Goal: Transaction & Acquisition: Subscribe to service/newsletter

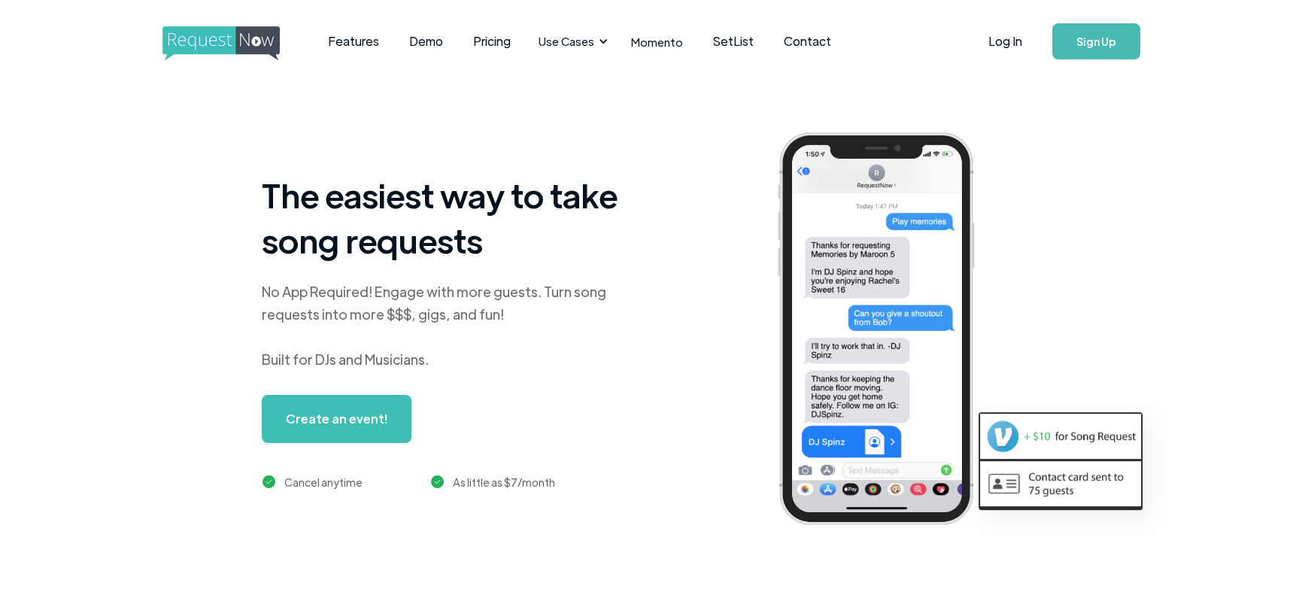
click at [90, 237] on div "The easiest way to take song requests No App Required! Engage with more guests.…" at bounding box center [695, 341] width 1300 height 516
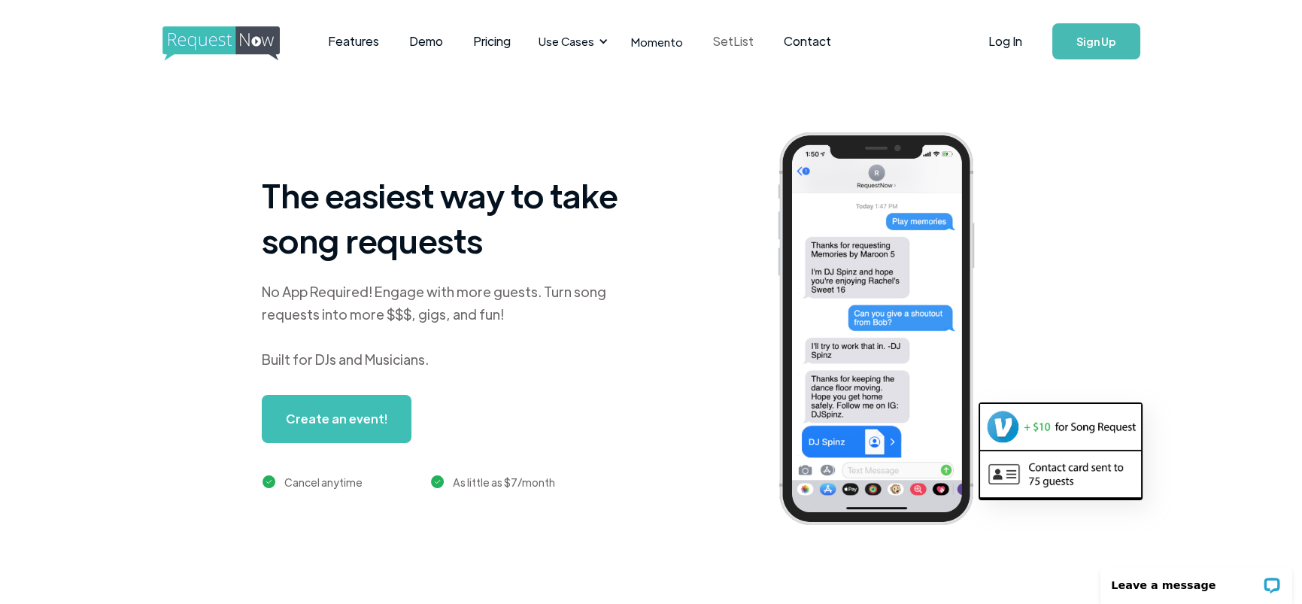
click at [722, 42] on link "SetList" at bounding box center [733, 41] width 71 height 47
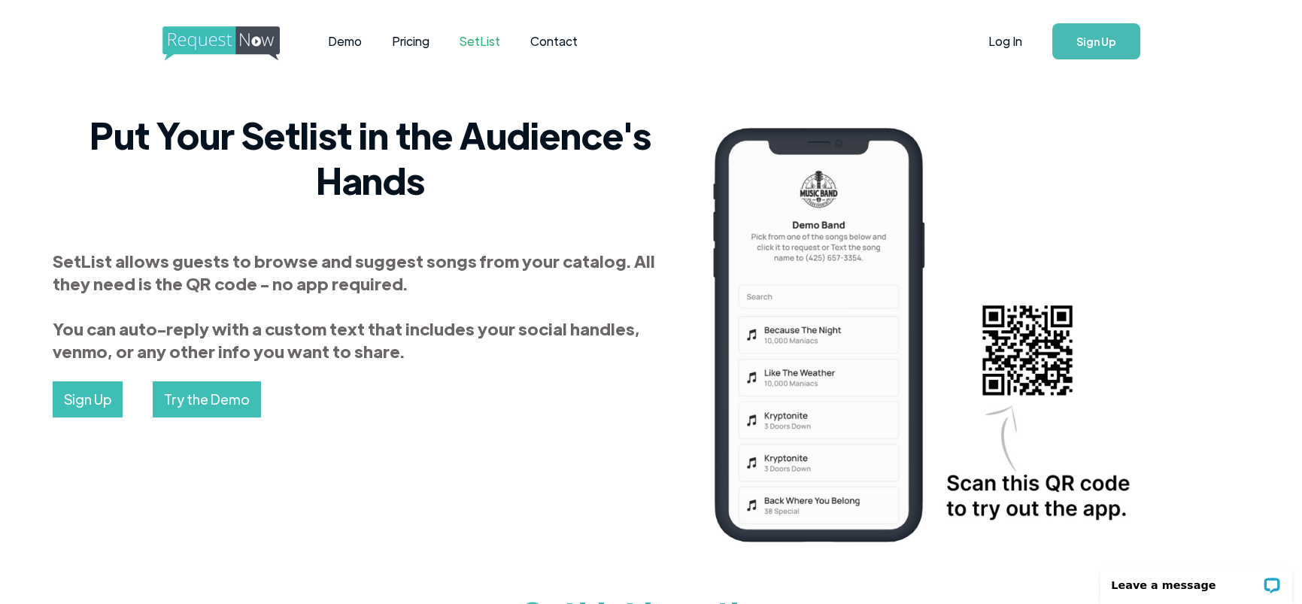
click at [212, 402] on link "Try the Demo" at bounding box center [207, 399] width 108 height 36
click at [1006, 40] on link "Log In" at bounding box center [1006, 41] width 64 height 53
click at [1096, 41] on link "Sign Up" at bounding box center [1097, 41] width 88 height 36
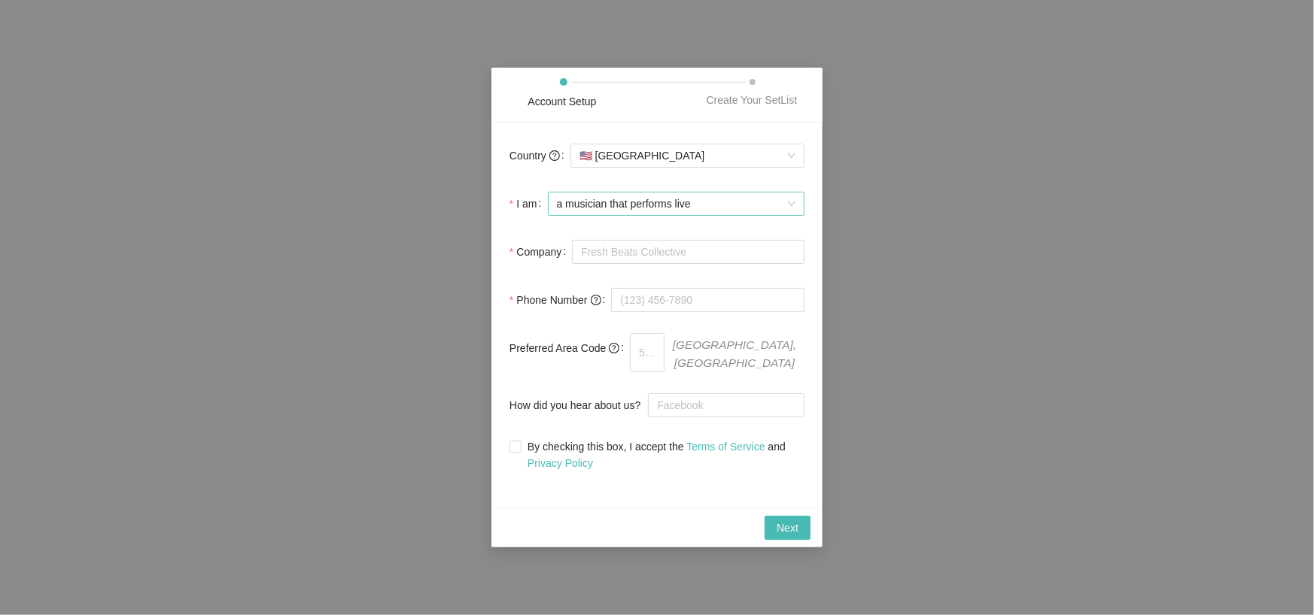
click at [707, 207] on span "a musician that performs live" at bounding box center [676, 204] width 239 height 23
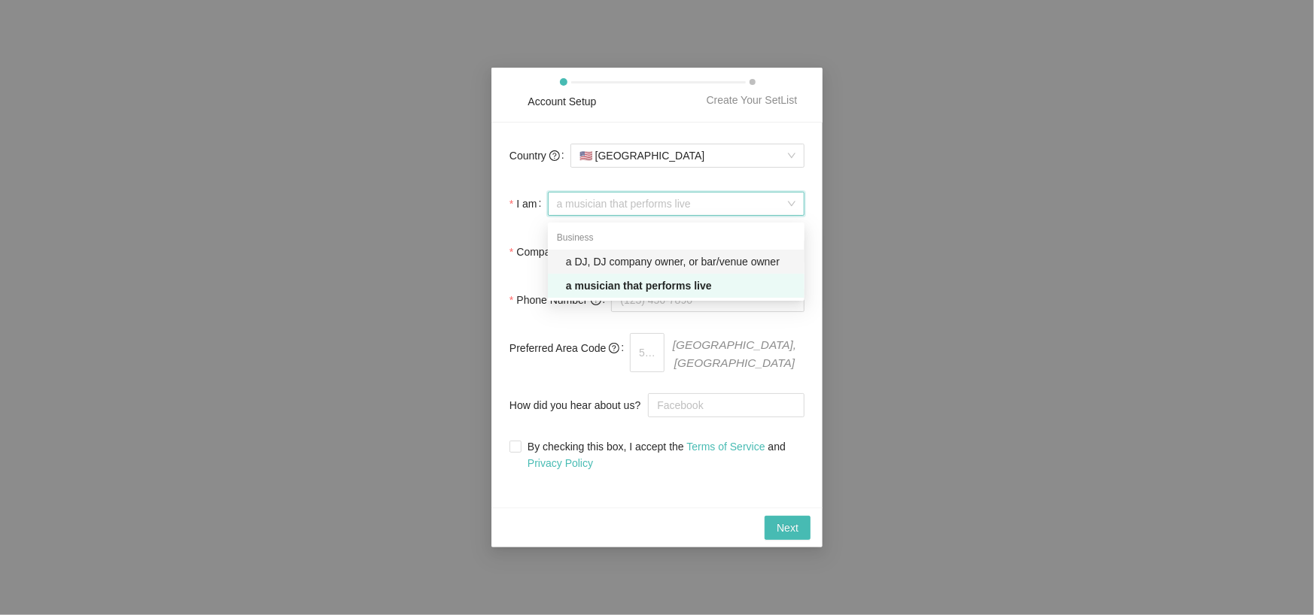
click at [635, 259] on div "a DJ, DJ company owner, or bar/venue owner" at bounding box center [680, 262] width 229 height 17
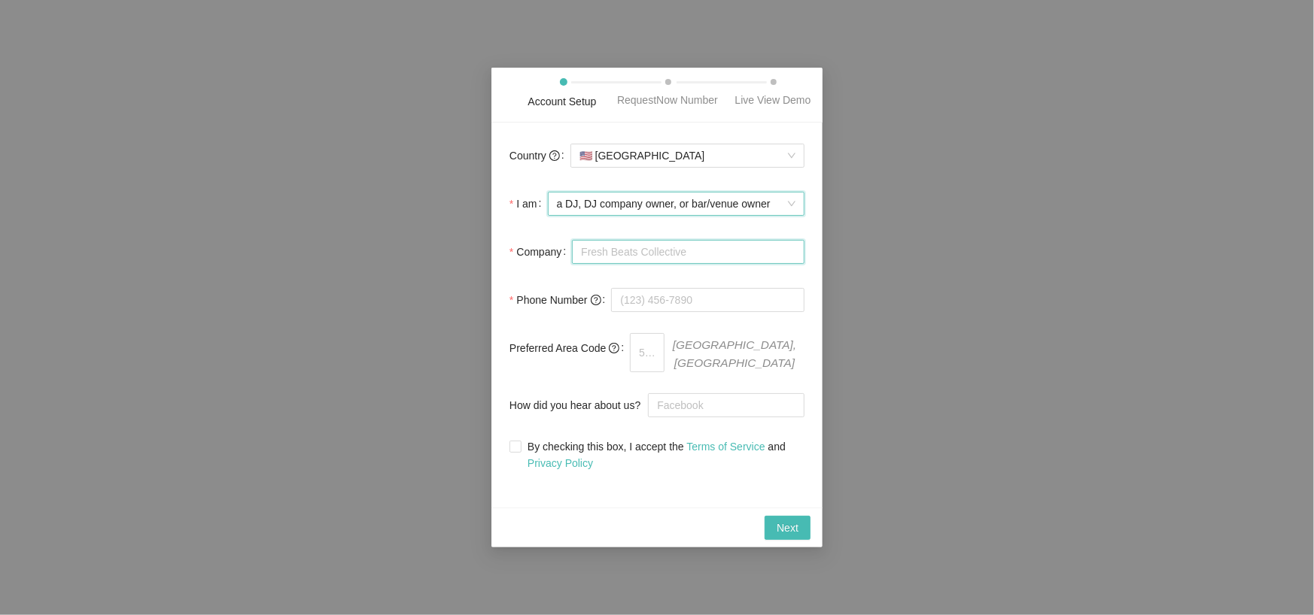
click at [615, 258] on input "Company" at bounding box center [688, 252] width 232 height 24
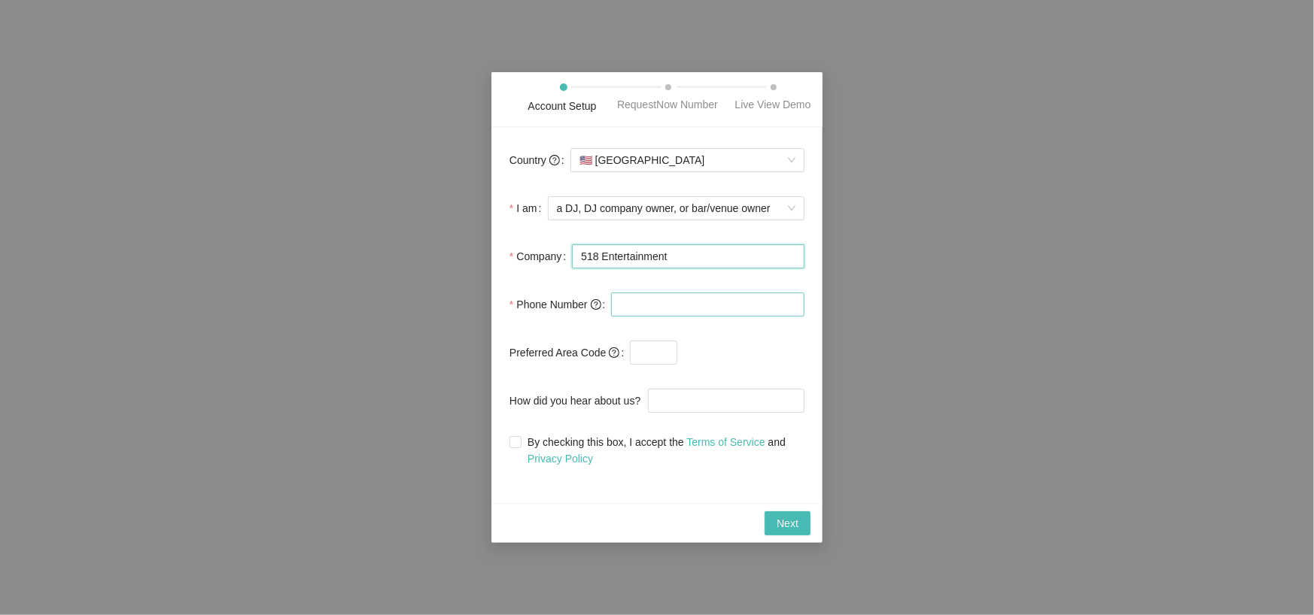
type input "518 Entertainment"
click at [676, 308] on input "tel" at bounding box center [707, 305] width 193 height 24
type input "(518) 243-8335"
click at [543, 380] on form "Country 🇺🇸 United States I am a DJ, DJ company owner, or bar/venue owner Compan…" at bounding box center [656, 306] width 295 height 322
click at [650, 347] on input "text" at bounding box center [653, 353] width 47 height 24
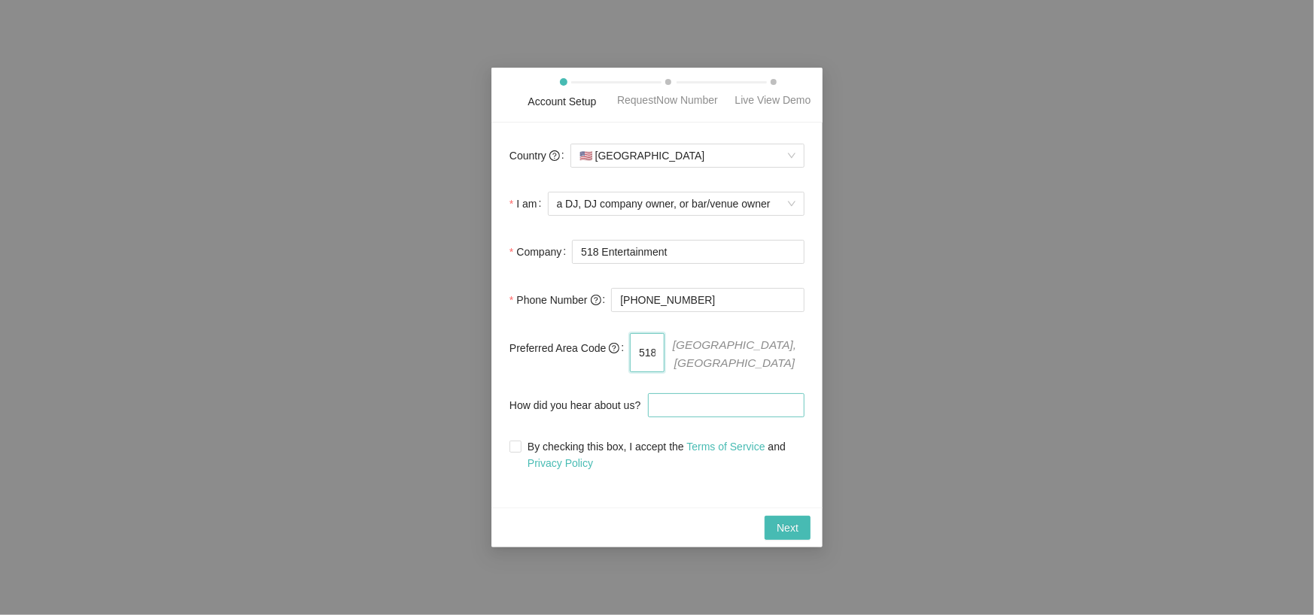
type input "518"
click at [691, 399] on input "How did you hear about us?" at bounding box center [726, 406] width 157 height 24
type input "crate hackers"
click at [609, 445] on span "By checking this box, I accept the Terms of Service and Privacy Policy" at bounding box center [662, 455] width 283 height 33
click at [520, 445] on input "By checking this box, I accept the Terms of Service and Privacy Policy" at bounding box center [514, 446] width 11 height 11
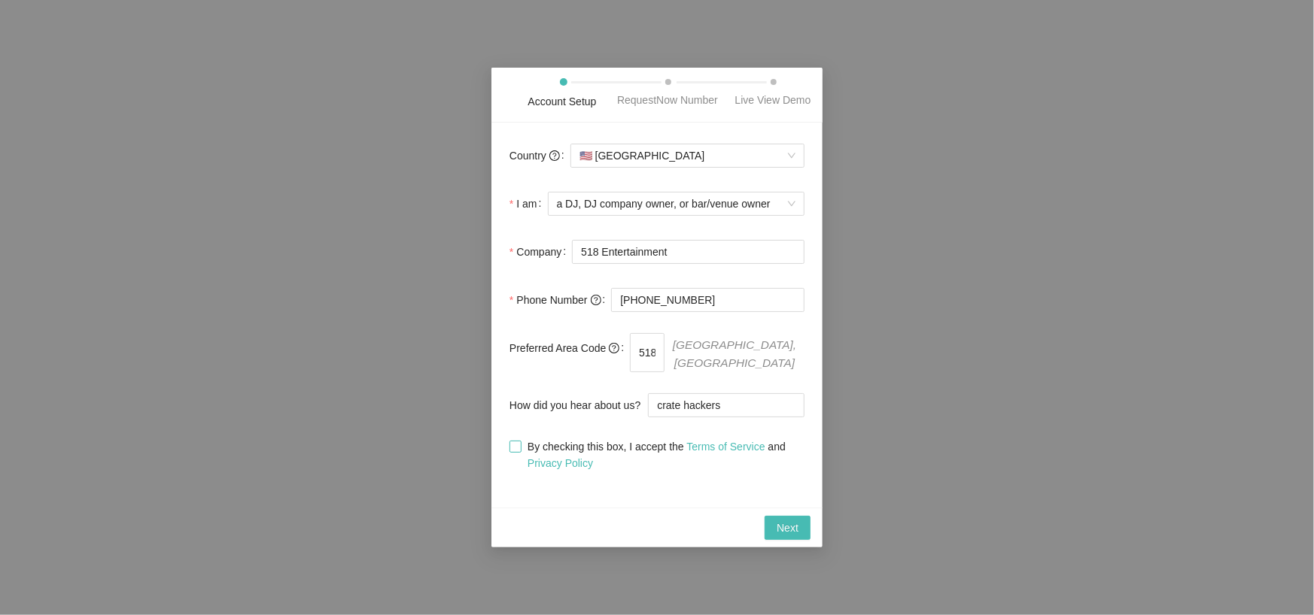
checkbox input "true"
click at [796, 526] on span "Next" at bounding box center [787, 528] width 22 height 17
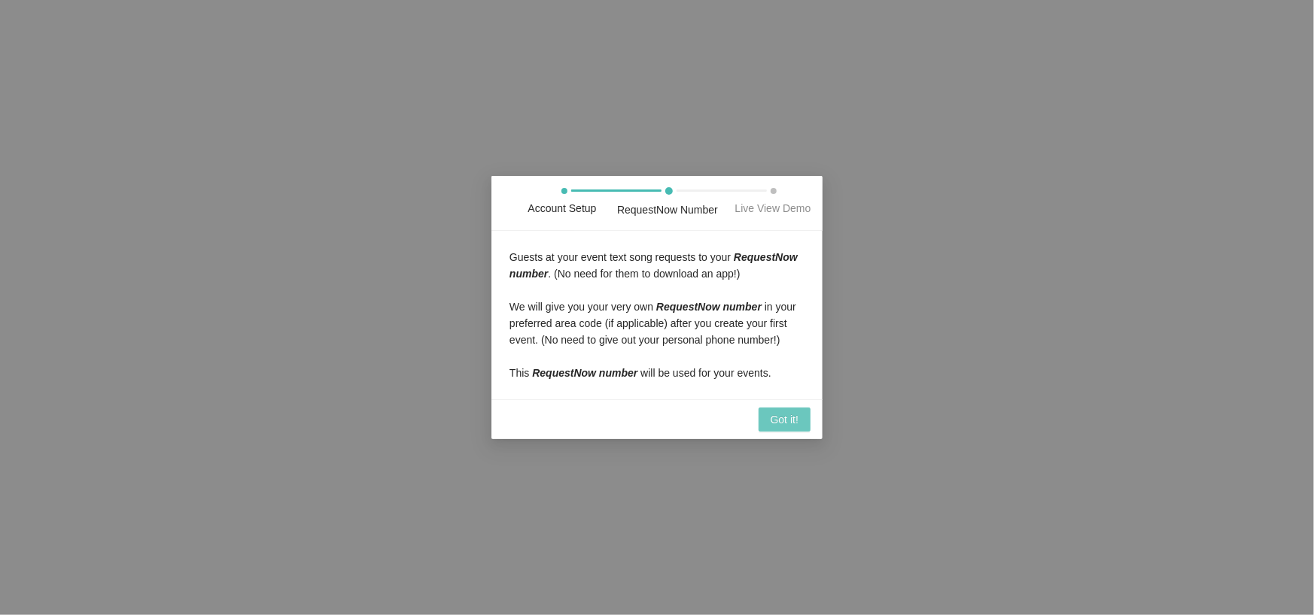
click at [786, 416] on span "Got it!" at bounding box center [784, 420] width 28 height 17
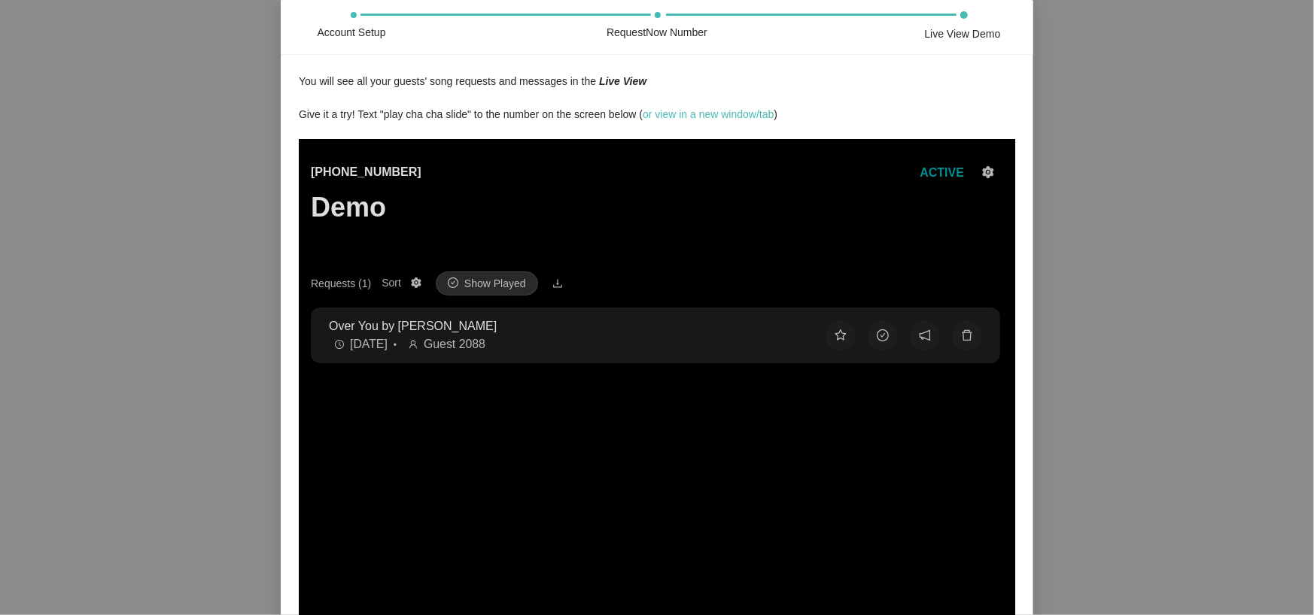
click at [358, 83] on div "You will see all your guests' song requests and messages in the Live View" at bounding box center [657, 81] width 716 height 17
click at [903, 113] on div "Give it a try! Text "play cha cha slide" to the number on the screen below ( or…" at bounding box center [657, 114] width 716 height 17
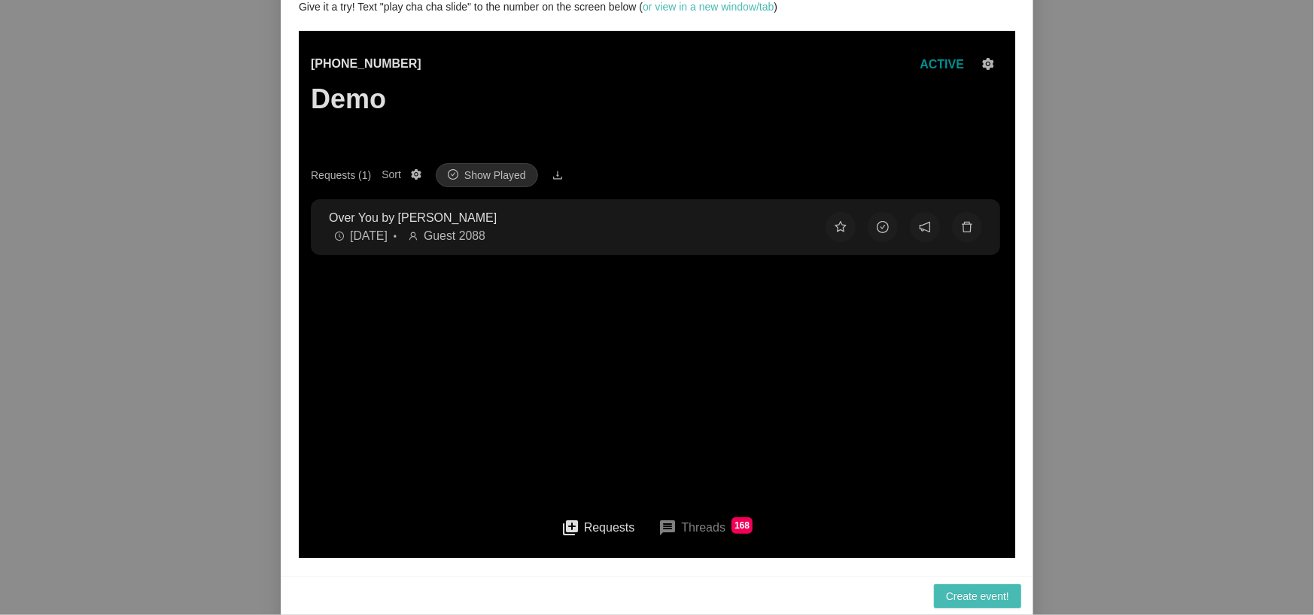
click at [780, 466] on main "(425) 657-3354 Demo ACTIVE Requests (1) Sort Show Played Over You by T Bone Bur…" at bounding box center [656, 279] width 692 height 498
click at [1210, 384] on div "Account Setup RequestNow Number Live View Demo You will see all your guests' so…" at bounding box center [657, 307] width 1314 height 615
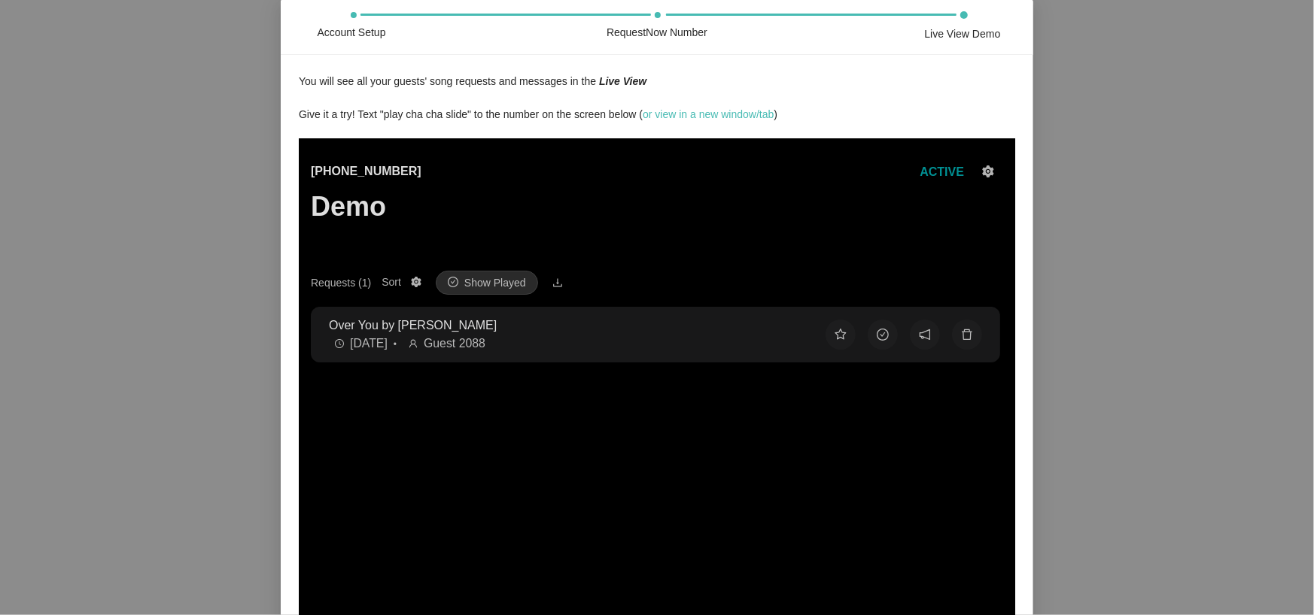
click at [47, 67] on div "Account Setup RequestNow Number Live View Demo You will see all your guests' so…" at bounding box center [657, 307] width 1314 height 615
click at [153, 251] on div "Account Setup RequestNow Number Live View Demo You will see all your guests' so…" at bounding box center [657, 307] width 1314 height 615
drag, startPoint x: 613, startPoint y: 84, endPoint x: 580, endPoint y: 6, distance: 84.3
click at [613, 84] on icon "Live View" at bounding box center [622, 81] width 47 height 12
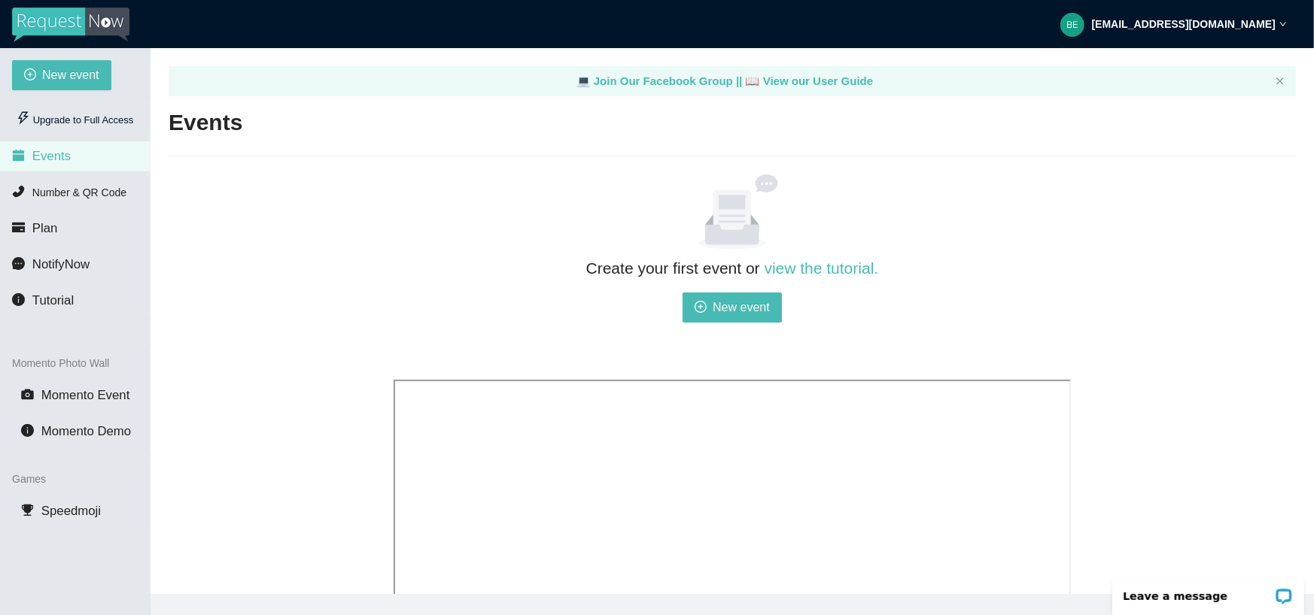
click at [1219, 23] on strong "ben@518entertainment.biz" at bounding box center [1184, 24] width 184 height 12
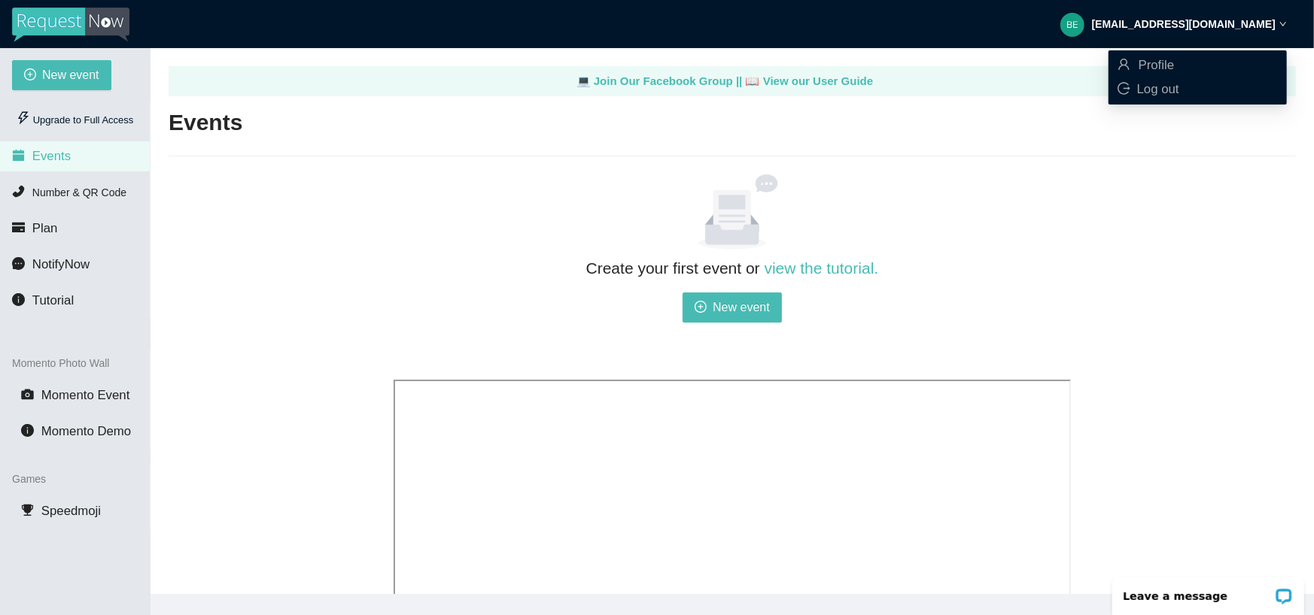
click at [1181, 166] on main "💻 Join Our Facebook Group || 📖 View our User Guide Events Create your first eve…" at bounding box center [731, 321] width 1163 height 546
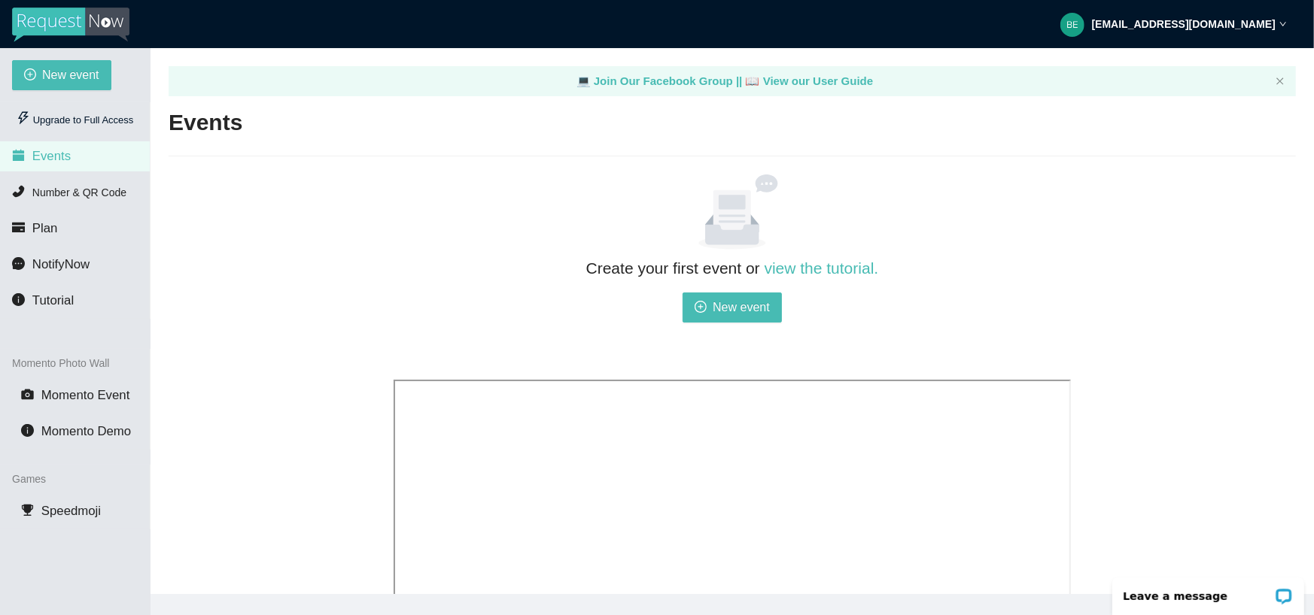
click at [189, 240] on div "Create your first event or view the tutorial. New event" at bounding box center [732, 542] width 1127 height 735
click at [50, 193] on span "Number & QR Code" at bounding box center [79, 193] width 94 height 12
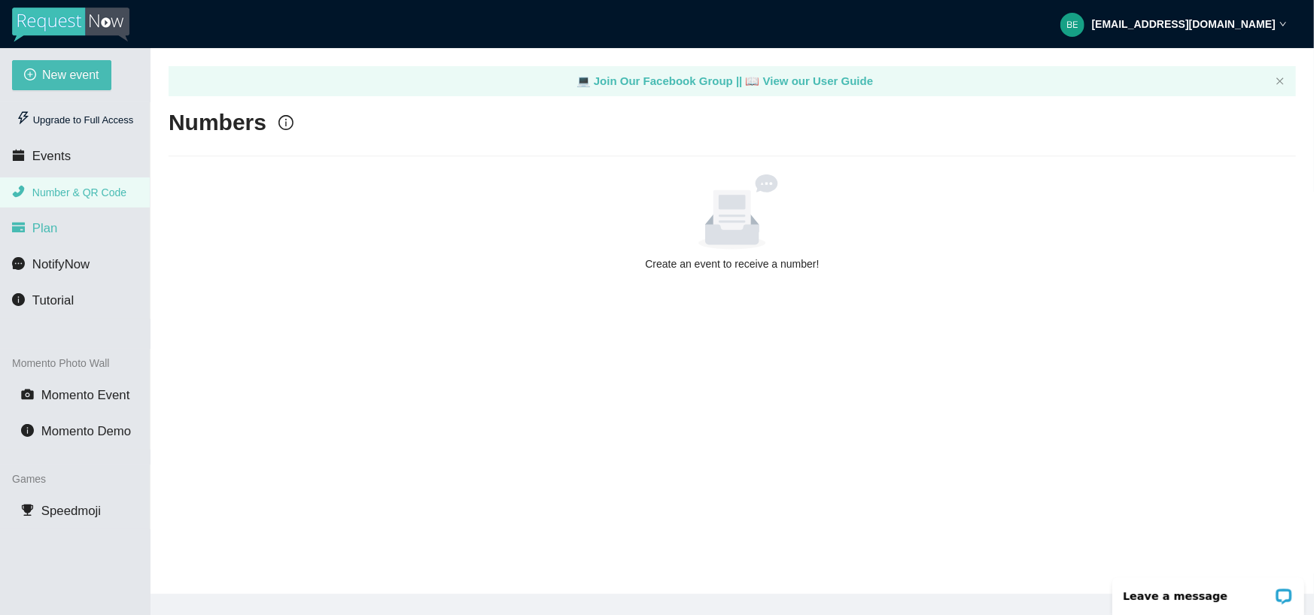
click at [38, 224] on span "Plan" at bounding box center [45, 228] width 26 height 14
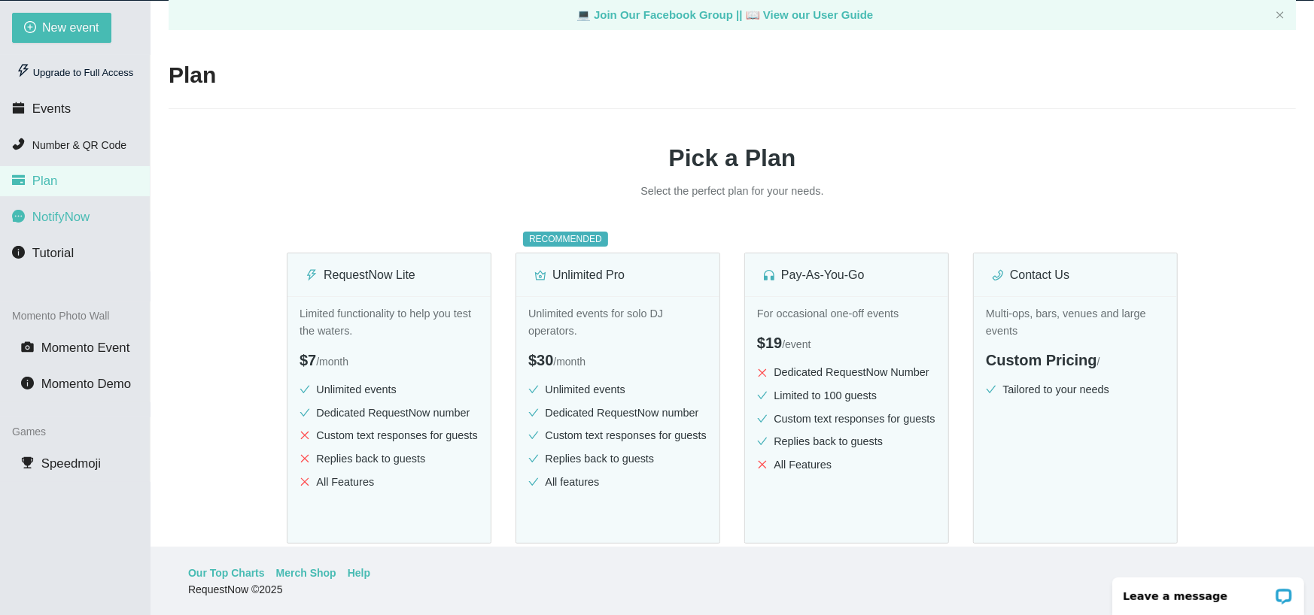
click at [48, 205] on li "NotifyNow" at bounding box center [75, 217] width 150 height 30
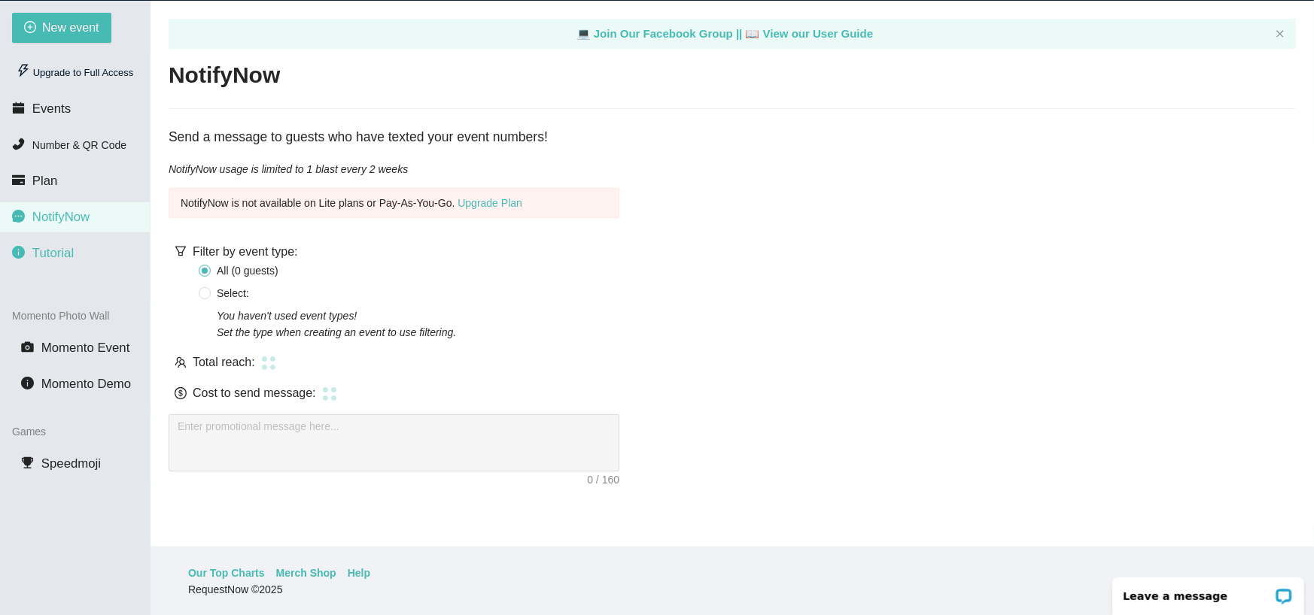
click at [38, 262] on li "Tutorial" at bounding box center [75, 254] width 150 height 30
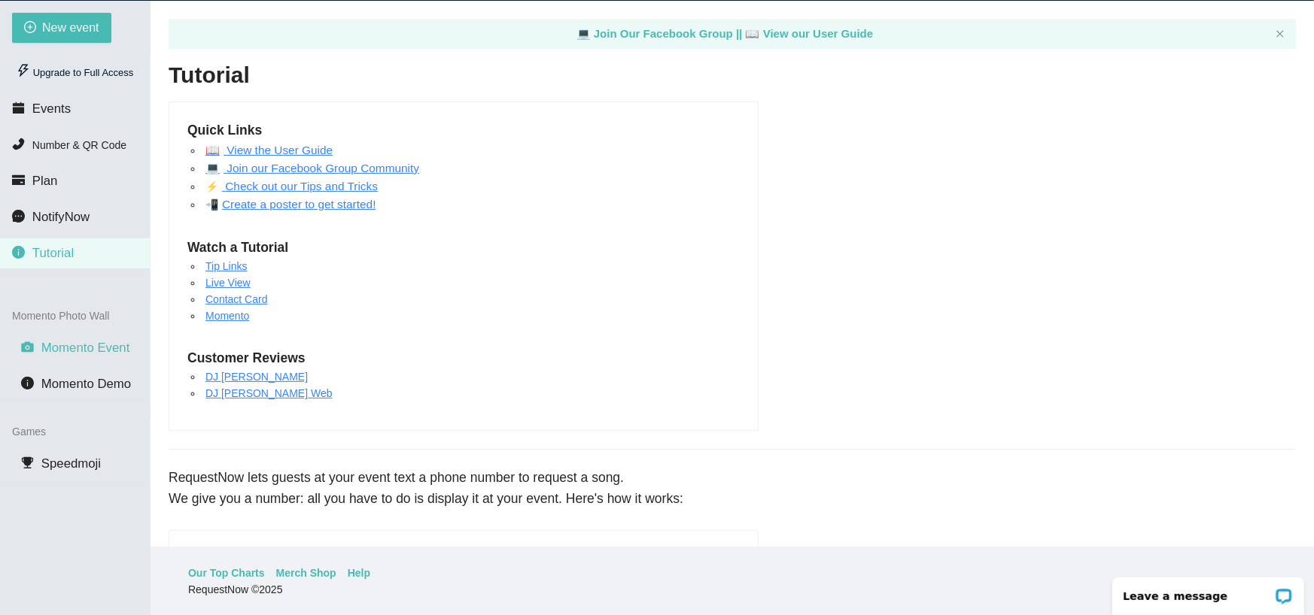
click at [61, 351] on span "Momento Event" at bounding box center [85, 348] width 89 height 14
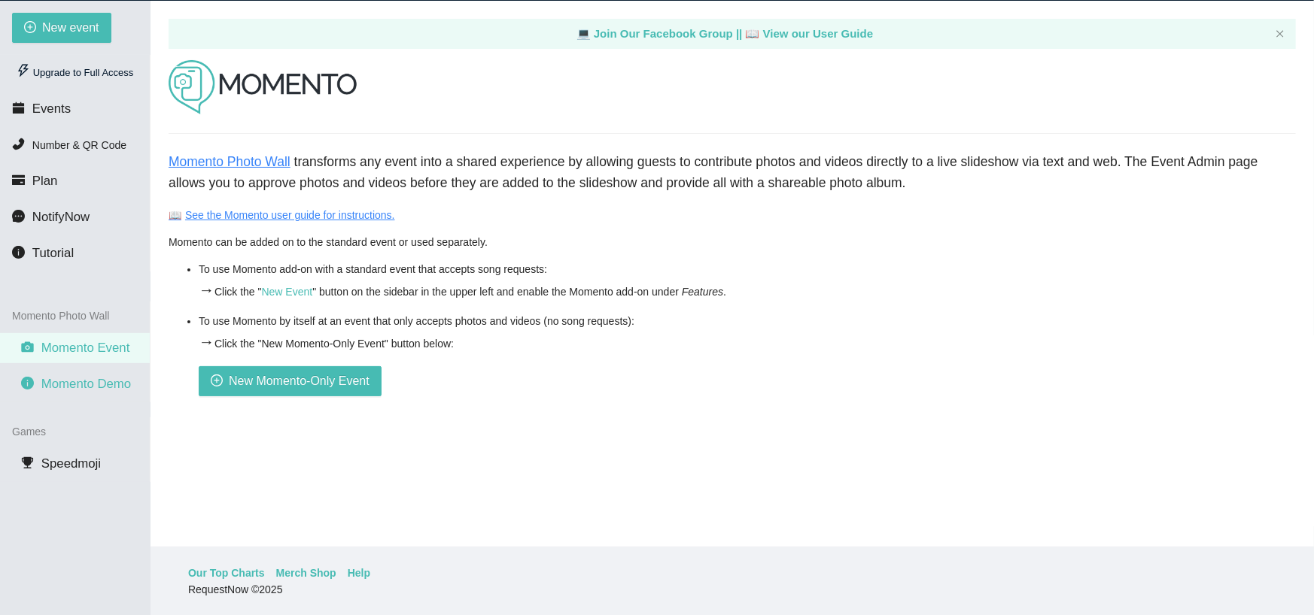
click at [61, 390] on span "Momento Demo" at bounding box center [86, 384] width 90 height 14
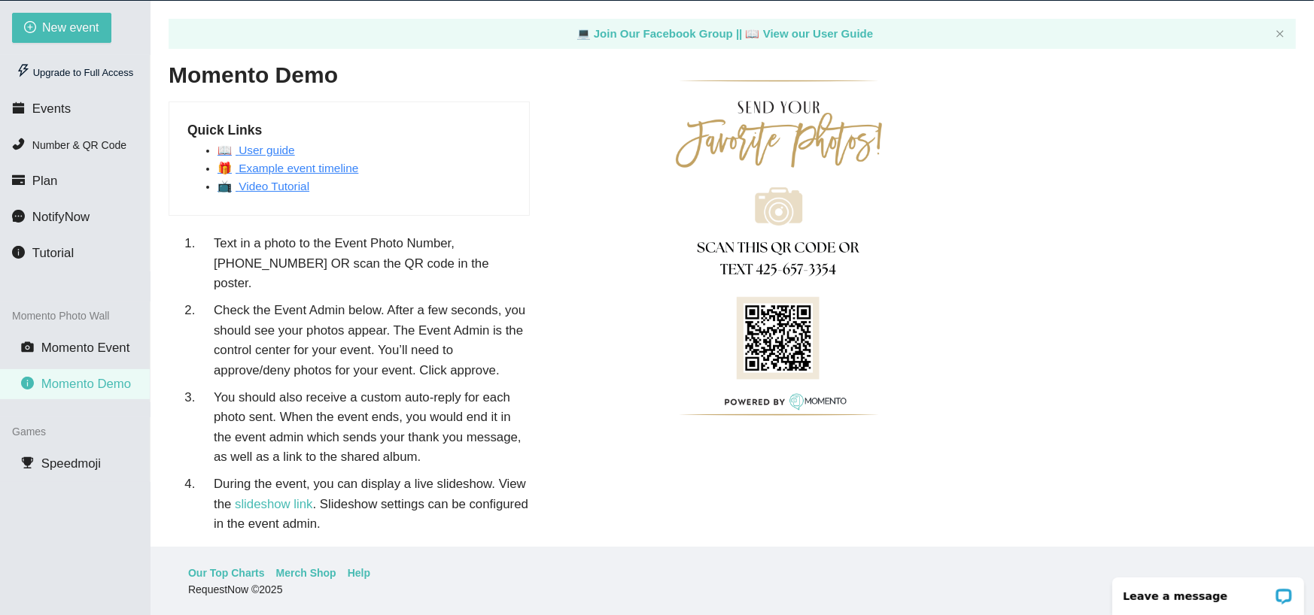
click at [895, 454] on div "Momento Demo Quick Links 📖 User guide 🎁 Example event timeline 📺 Video Tutorial…" at bounding box center [732, 581] width 1127 height 1043
click at [38, 105] on span "Events" at bounding box center [51, 109] width 38 height 14
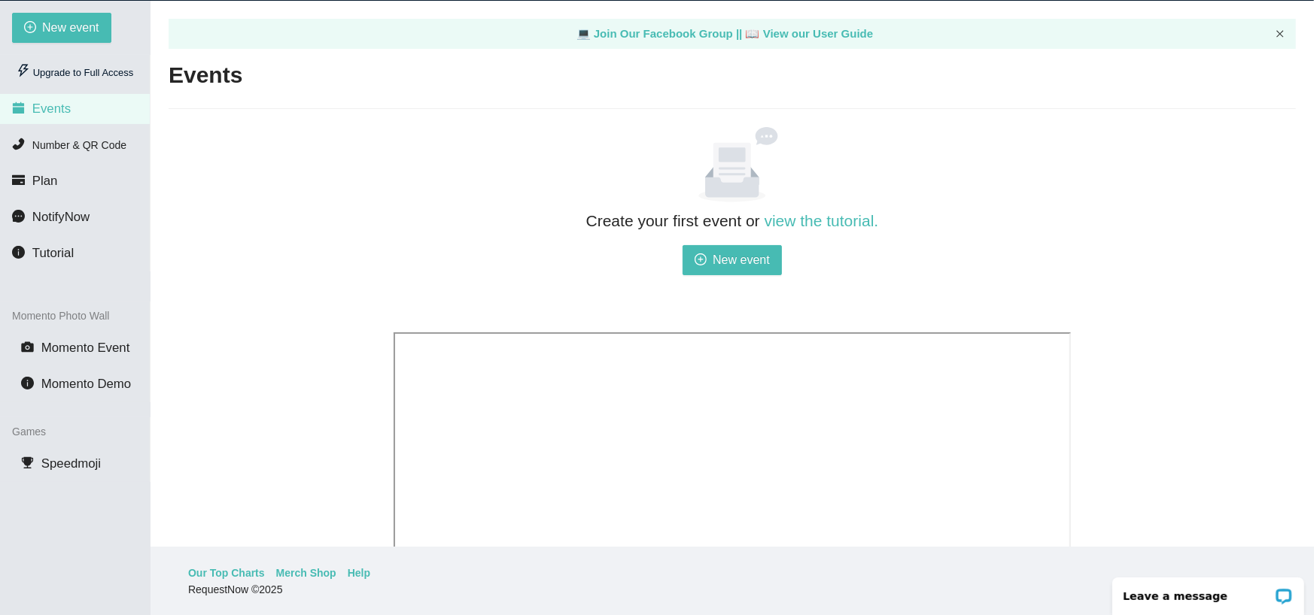
click at [1275, 29] on icon "close" at bounding box center [1279, 33] width 9 height 9
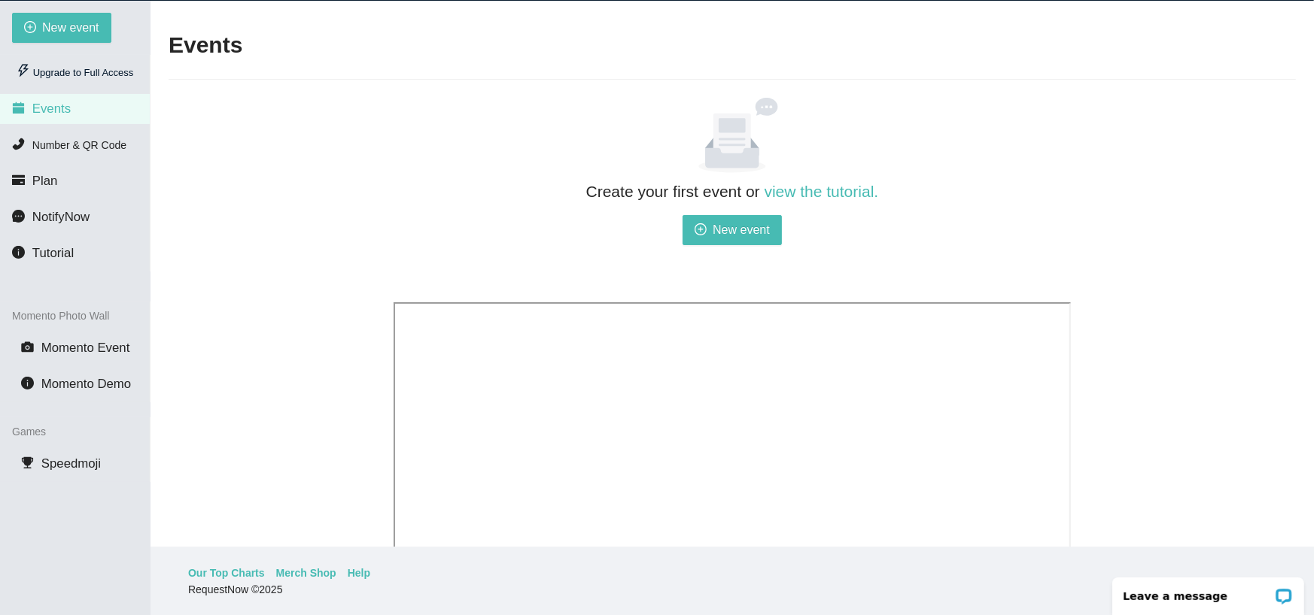
drag, startPoint x: 311, startPoint y: 126, endPoint x: 229, endPoint y: 161, distance: 89.3
click at [311, 126] on div "Create your first event or view the tutorial. New event" at bounding box center [732, 465] width 1127 height 735
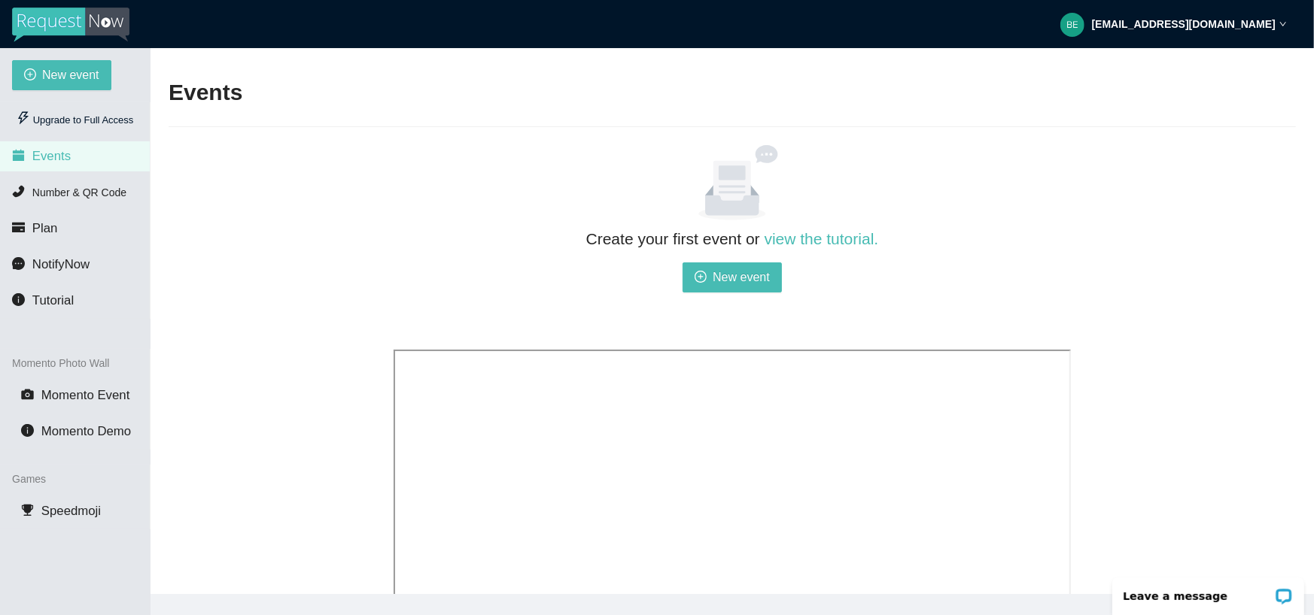
click at [74, 14] on img at bounding box center [70, 25] width 117 height 35
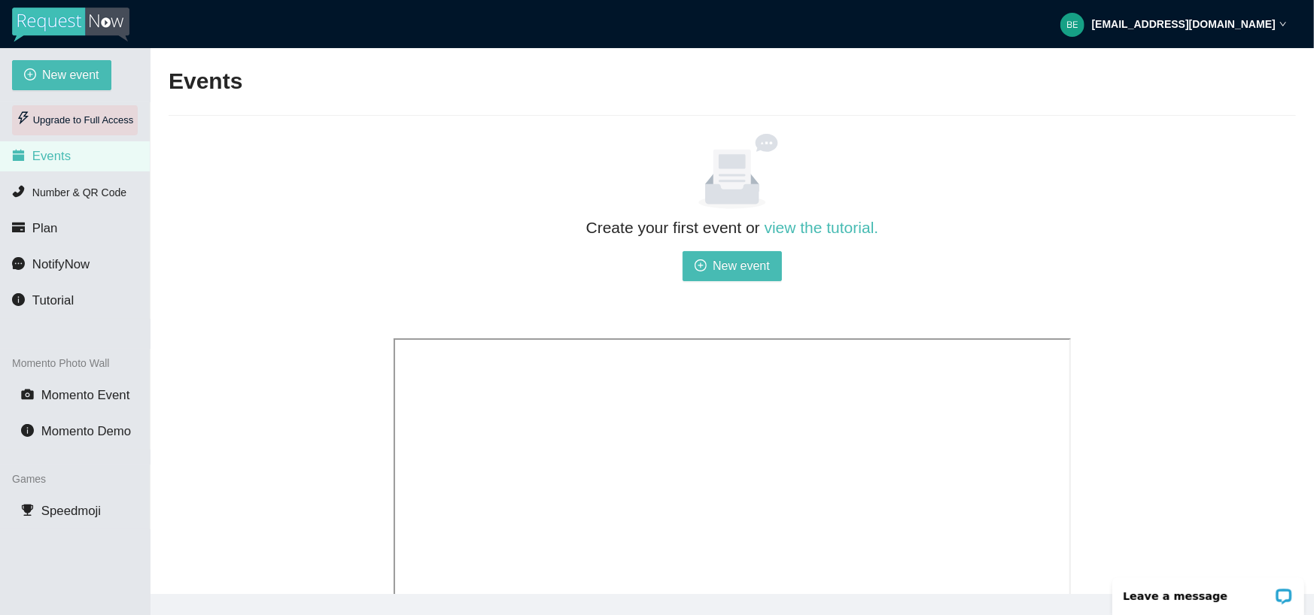
click at [44, 120] on div "Upgrade to Full Access" at bounding box center [75, 120] width 126 height 30
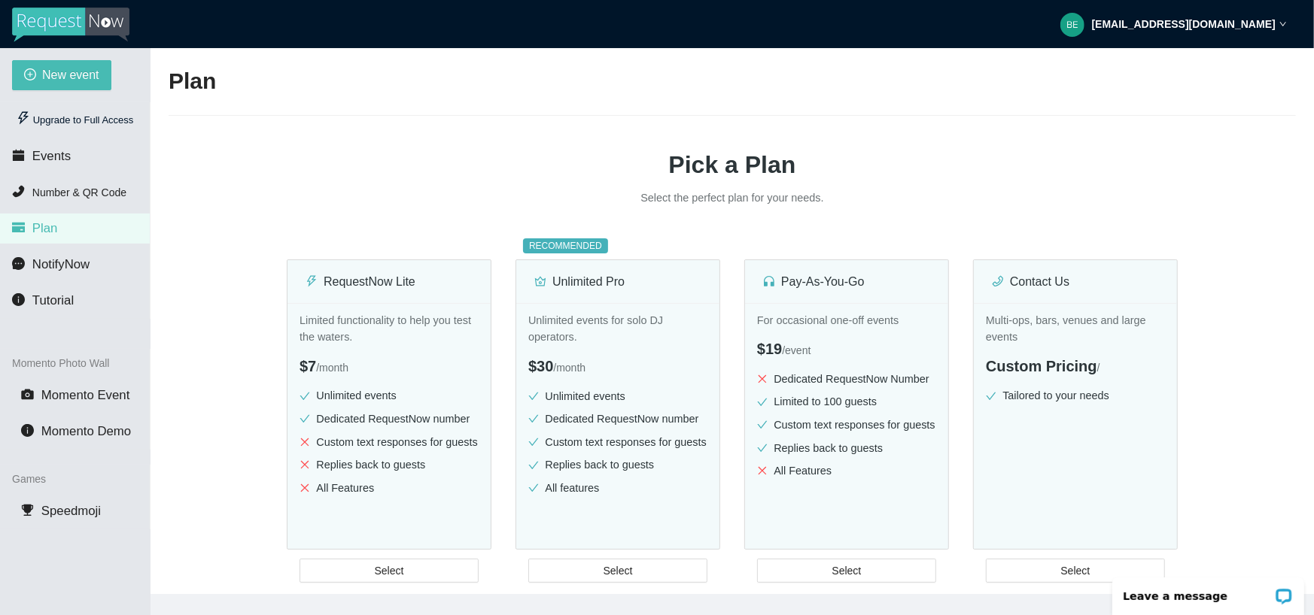
click at [360, 121] on div "Plan Pick a Plan Select the perfect plan for your needs. RequestNow Lite Limite…" at bounding box center [732, 347] width 1127 height 563
click at [81, 13] on img at bounding box center [70, 25] width 117 height 35
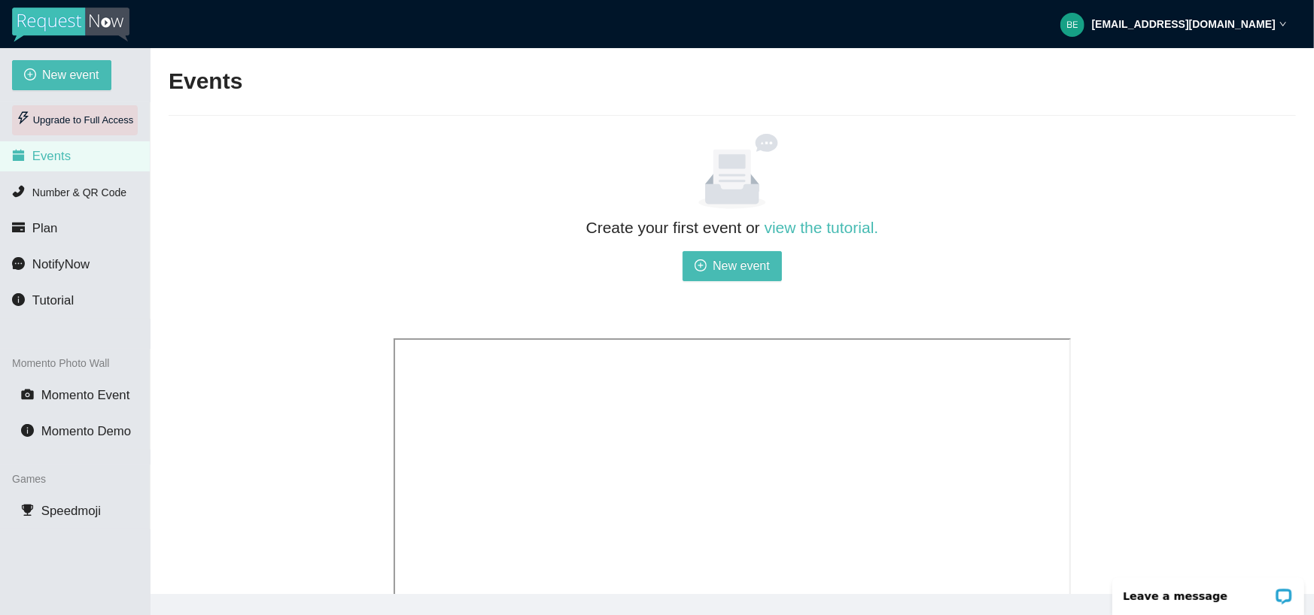
click at [30, 125] on icon "thunderbolt" at bounding box center [24, 118] width 14 height 14
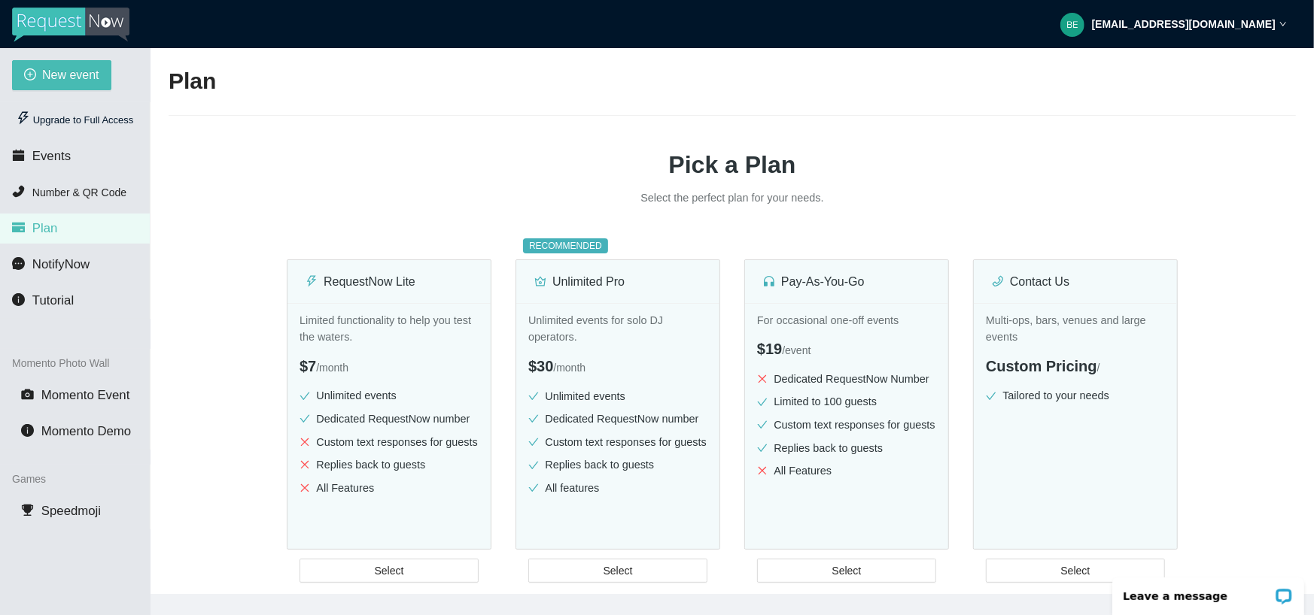
click at [1272, 27] on strong "ben@518entertainment.biz" at bounding box center [1184, 24] width 184 height 12
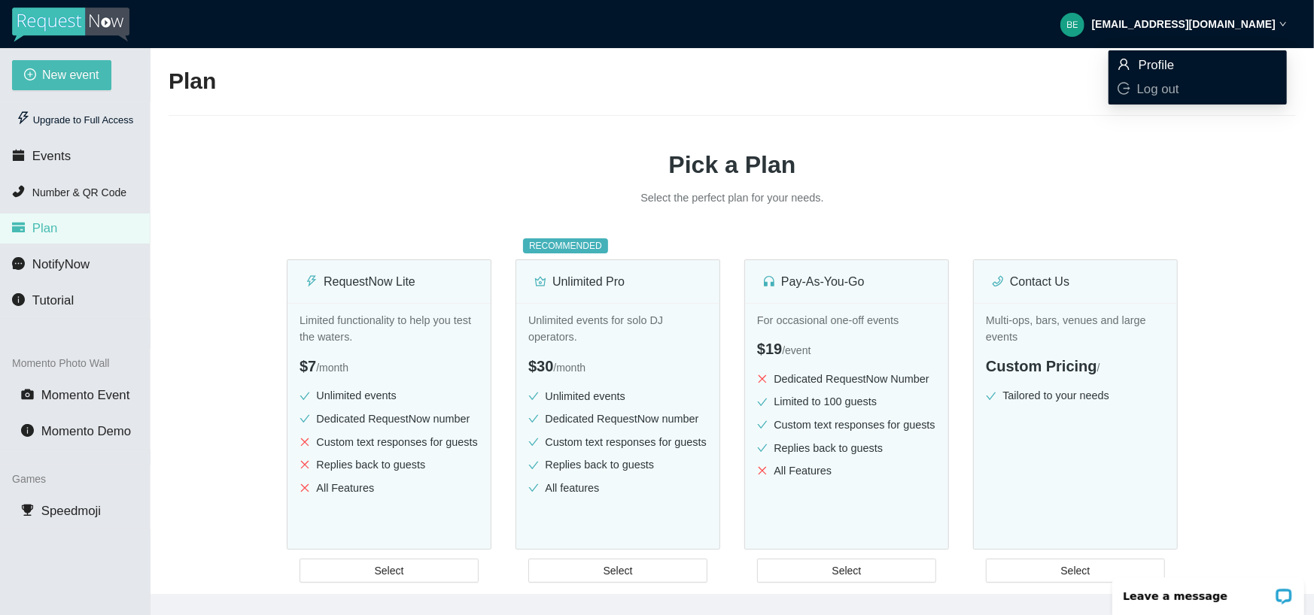
click at [1170, 65] on span "Profile" at bounding box center [1156, 65] width 36 height 14
type textarea "https://virtualdj.com/ask/DJ_Spinz"
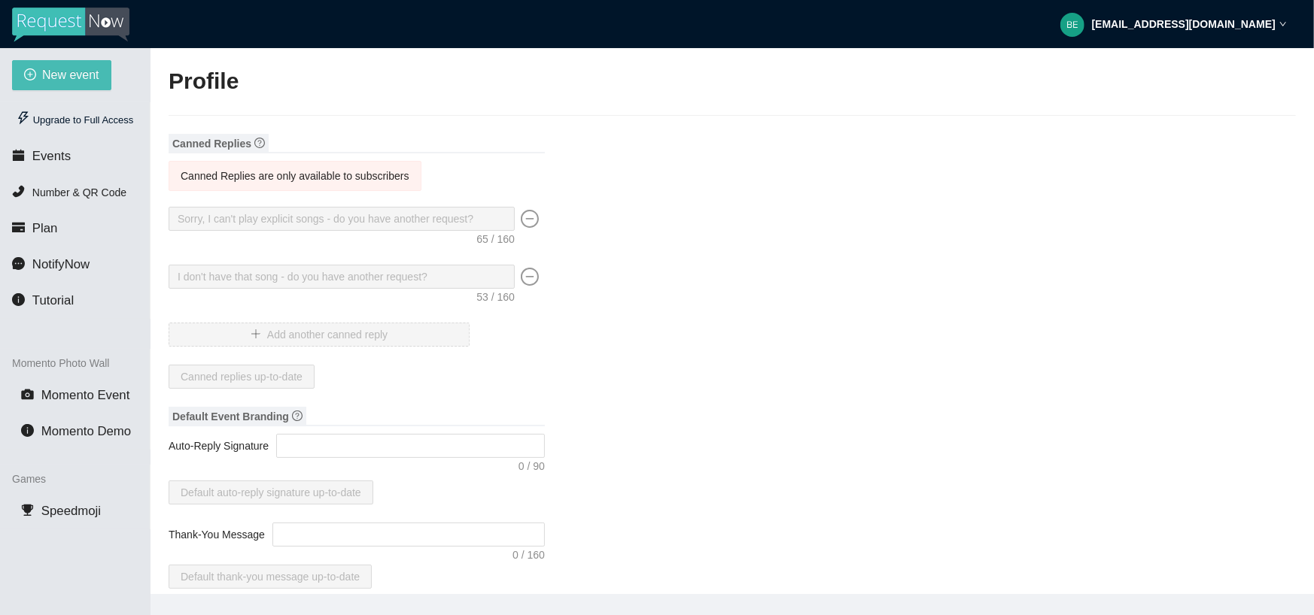
type input "518 Entertainment"
type input "DJ"
type input "(518) 243-8335"
type input "ben@518entertainment.biz"
click at [1173, 14] on div "ben@518entertainment.biz" at bounding box center [1173, 24] width 226 height 48
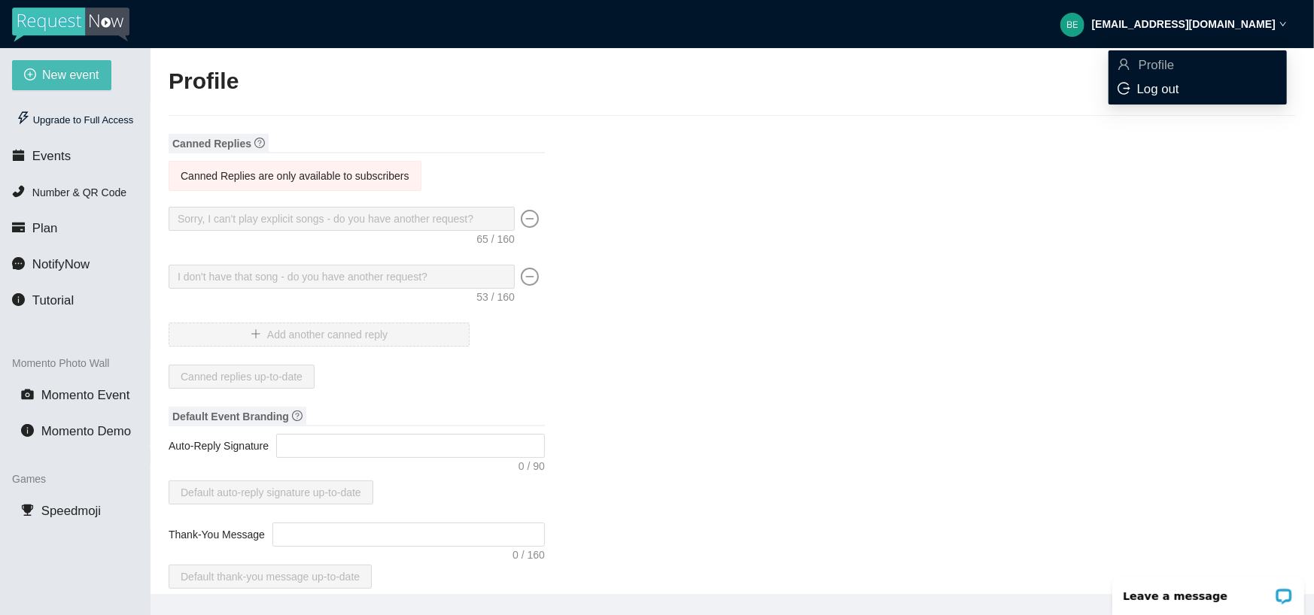
click at [1169, 84] on span "Log out" at bounding box center [1158, 89] width 42 height 14
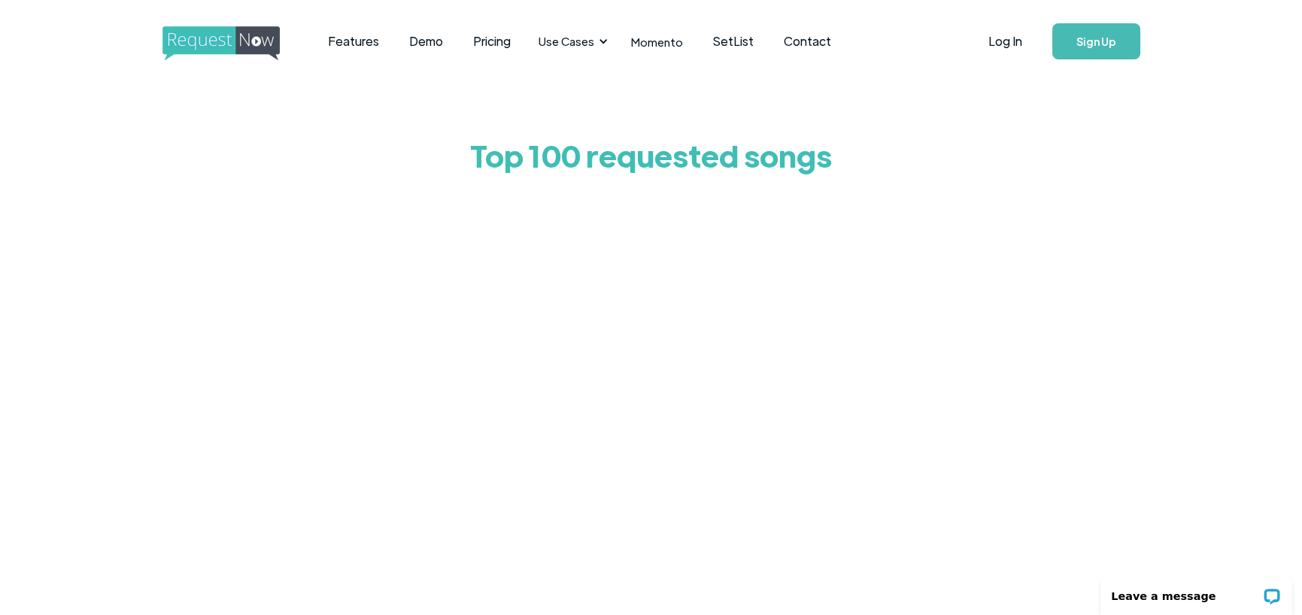
click at [166, 209] on div "Top 100 requested songs" at bounding box center [651, 435] width 1302 height 704
drag, startPoint x: 237, startPoint y: 249, endPoint x: 227, endPoint y: 220, distance: 30.9
click at [236, 249] on div "Top 100 requested songs" at bounding box center [651, 435] width 1302 height 704
drag, startPoint x: 1023, startPoint y: 224, endPoint x: 1287, endPoint y: 190, distance: 267.0
click at [1023, 224] on div "Top 100 requested songs" at bounding box center [651, 435] width 1302 height 704
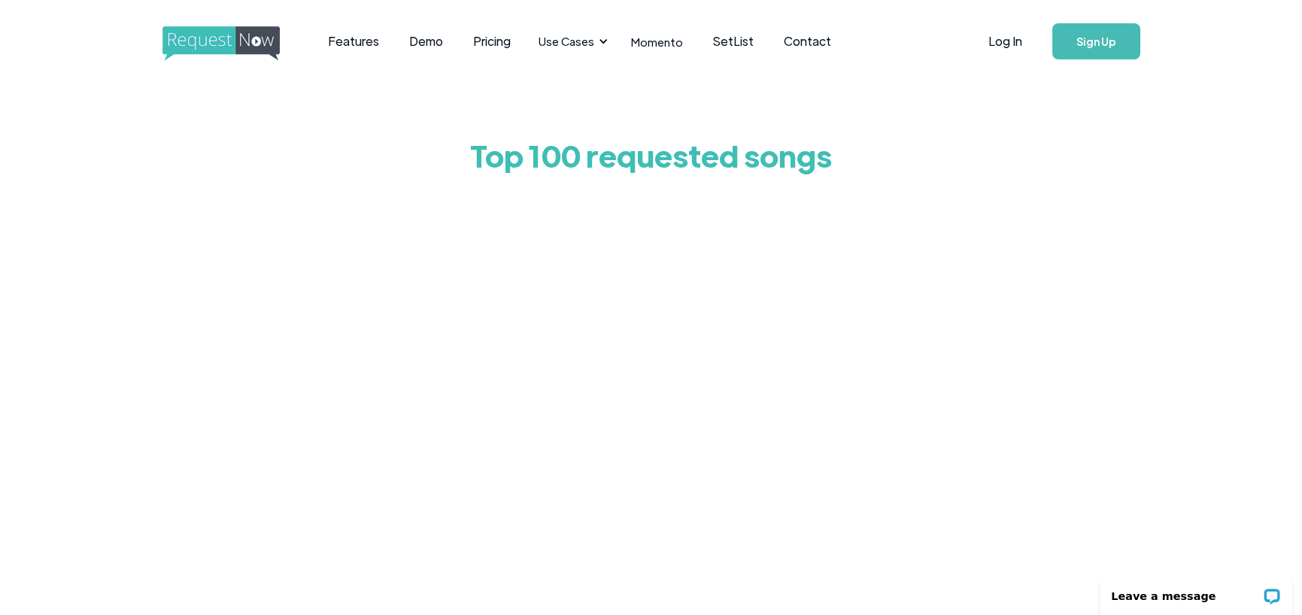
click at [284, 331] on div "Top 100 requested songs" at bounding box center [651, 435] width 1302 height 704
click at [264, 347] on div "Top 100 requested songs" at bounding box center [651, 435] width 1302 height 704
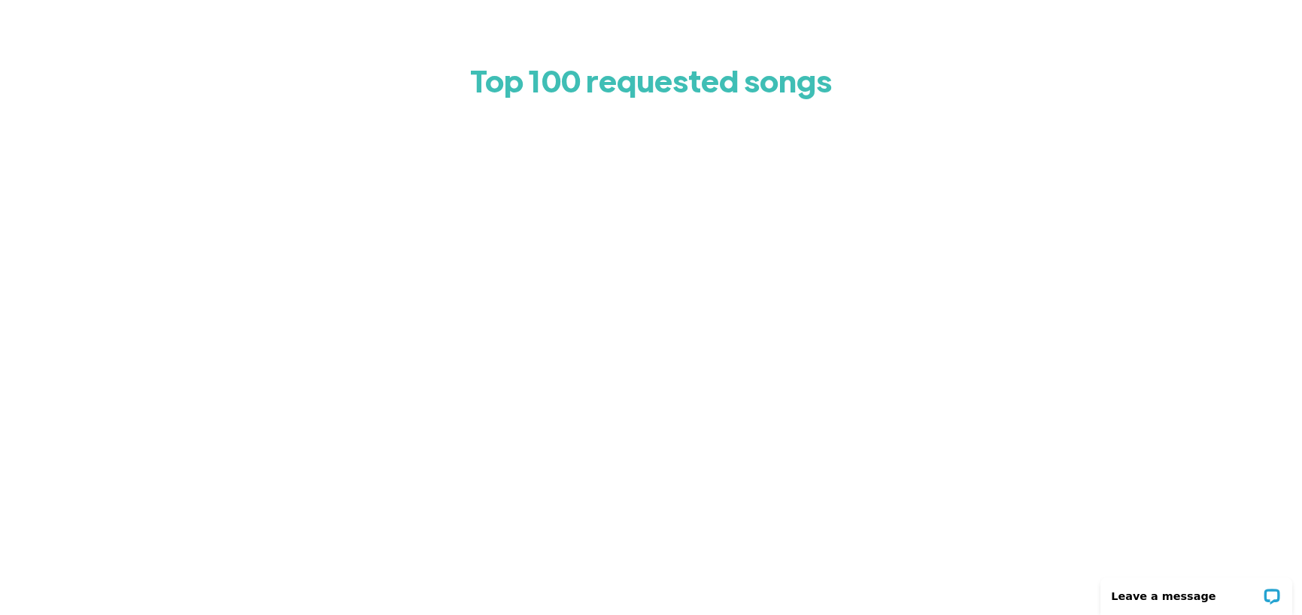
click at [219, 284] on div "Top 100 requested songs" at bounding box center [651, 360] width 1302 height 704
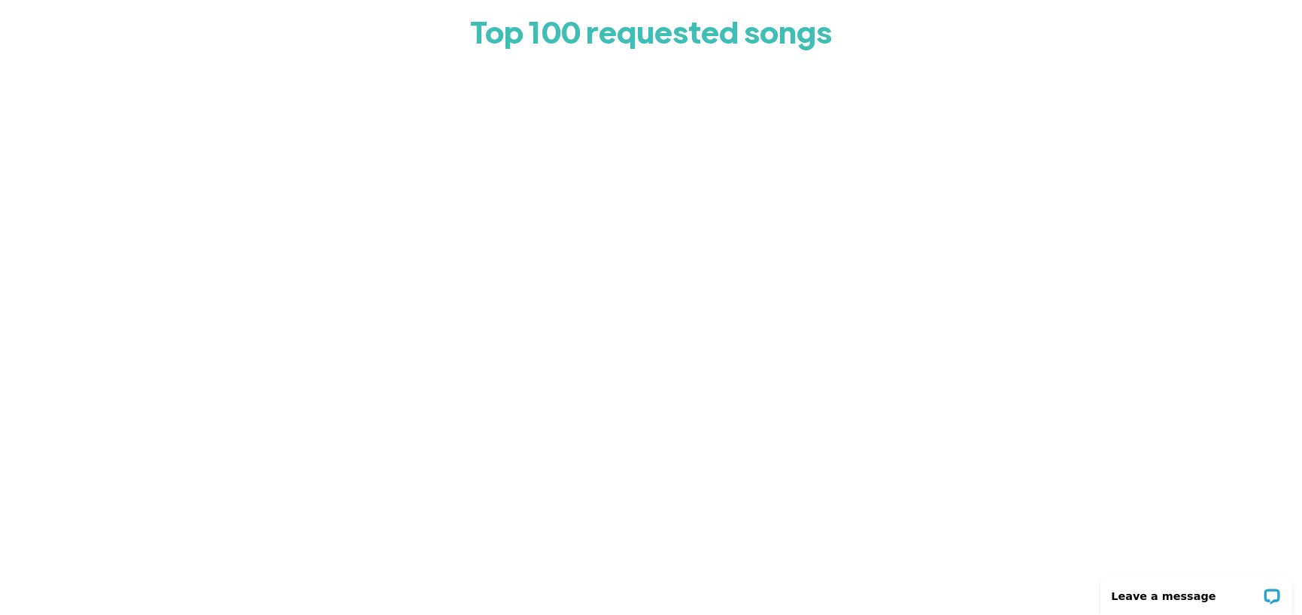
scroll to position [0, 0]
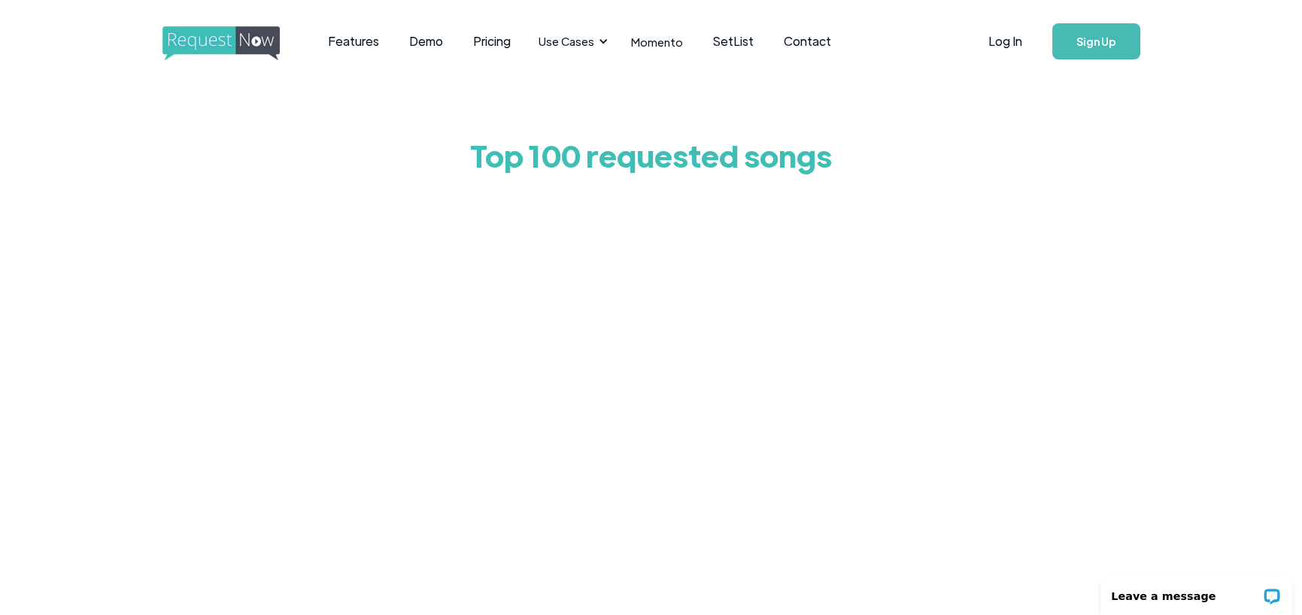
click at [282, 308] on div "Top 100 requested songs" at bounding box center [651, 435] width 1302 height 704
click at [286, 275] on div "Top 100 requested songs" at bounding box center [651, 435] width 1302 height 704
drag, startPoint x: 1011, startPoint y: 289, endPoint x: 994, endPoint y: 271, distance: 25.0
click at [1012, 289] on div "Top 100 requested songs" at bounding box center [651, 435] width 1302 height 704
drag, startPoint x: 342, startPoint y: 208, endPoint x: 357, endPoint y: 245, distance: 40.5
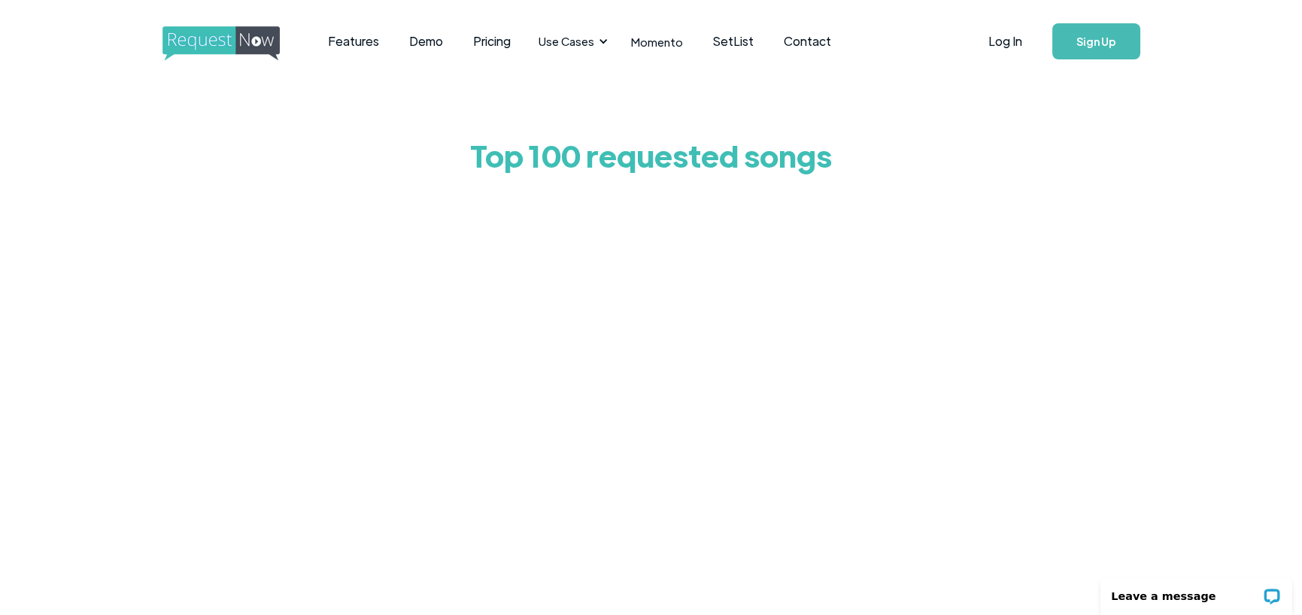
click at [346, 217] on div at bounding box center [651, 486] width 707 height 602
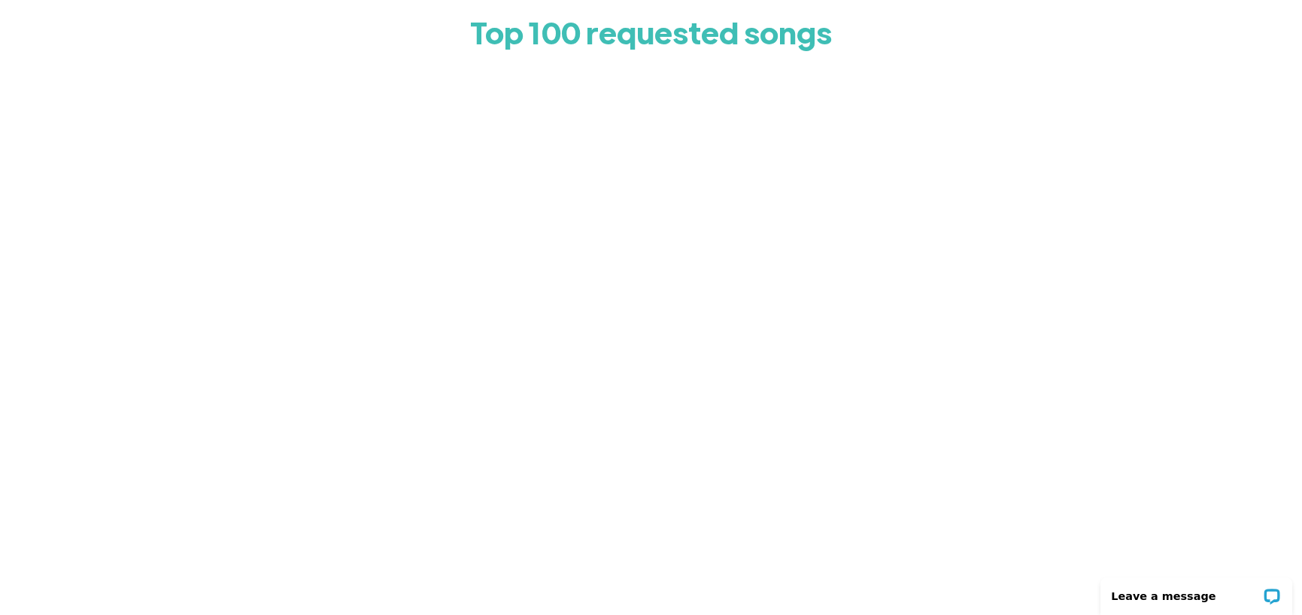
scroll to position [150, 0]
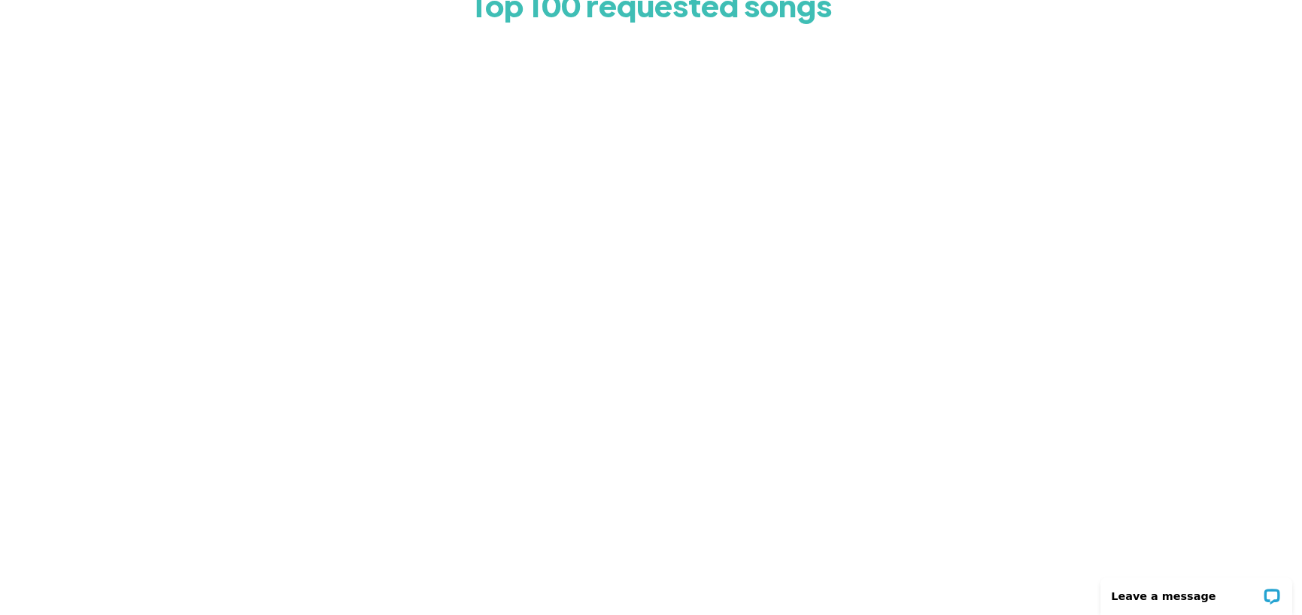
click at [992, 100] on div at bounding box center [651, 336] width 707 height 602
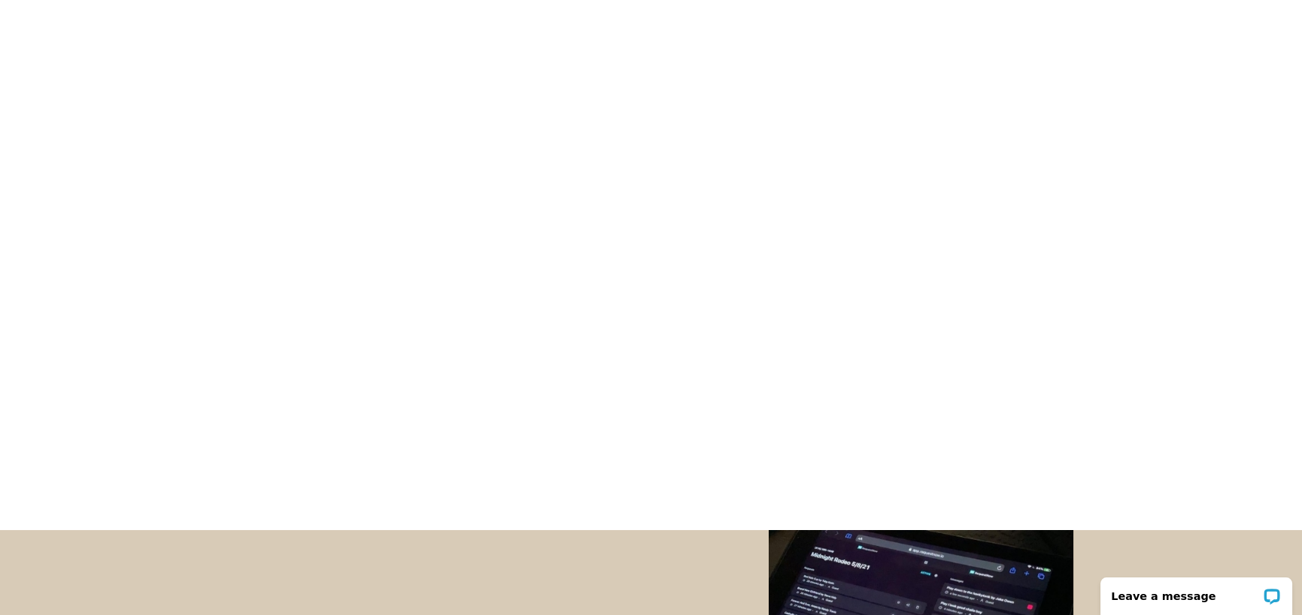
scroll to position [301, 0]
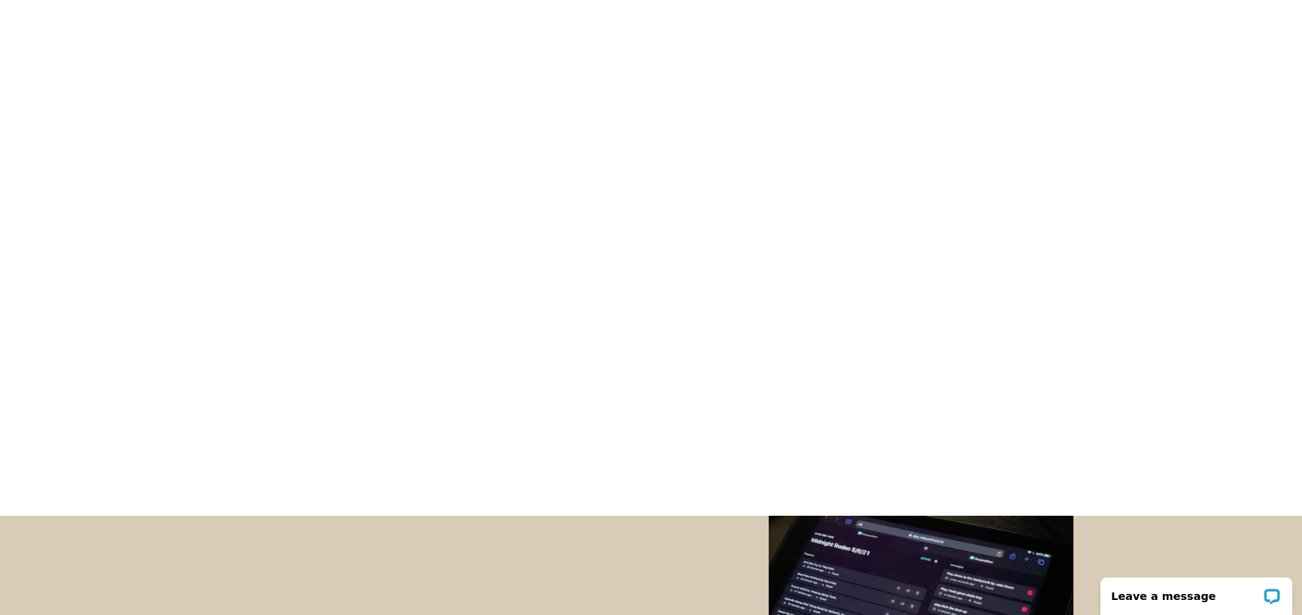
click at [202, 171] on div "Top 100 requested songs" at bounding box center [651, 134] width 1302 height 704
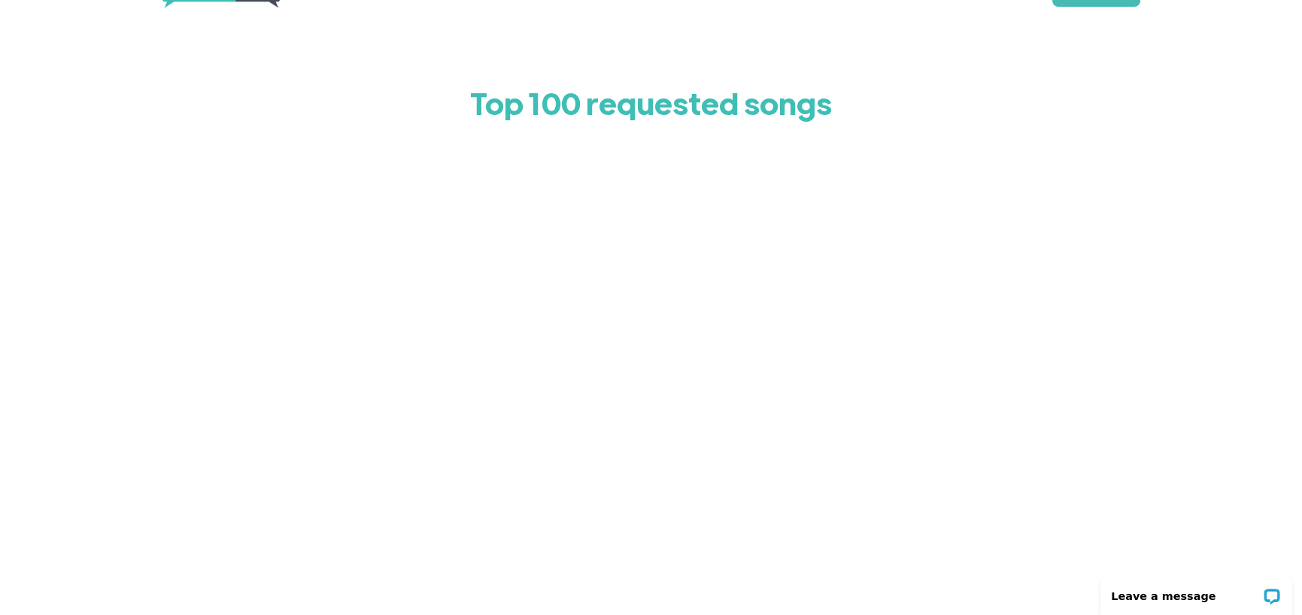
scroll to position [0, 0]
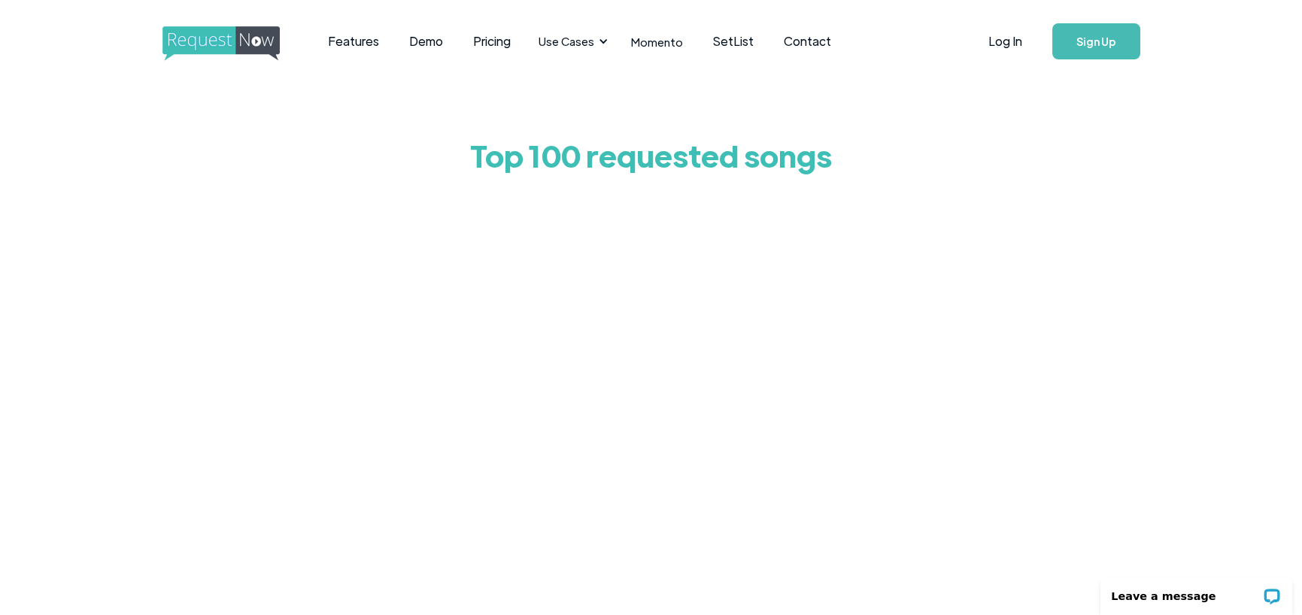
click at [257, 333] on div "Top 100 requested songs" at bounding box center [651, 435] width 1302 height 704
click at [250, 391] on div "Top 100 requested songs" at bounding box center [651, 435] width 1302 height 704
click at [219, 421] on div "Top 100 requested songs" at bounding box center [651, 435] width 1302 height 704
click at [288, 394] on div "Top 100 requested songs" at bounding box center [651, 435] width 1302 height 704
click at [279, 197] on div "Top 100 requested songs" at bounding box center [651, 435] width 1302 height 704
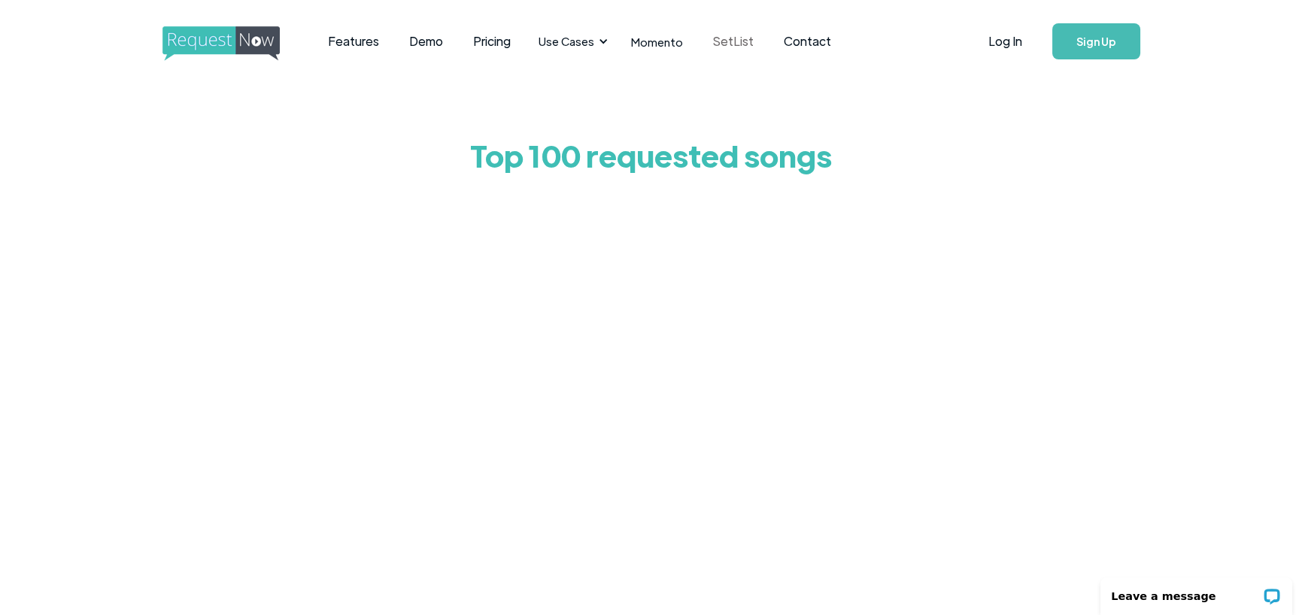
click at [716, 44] on link "SetList" at bounding box center [733, 41] width 71 height 47
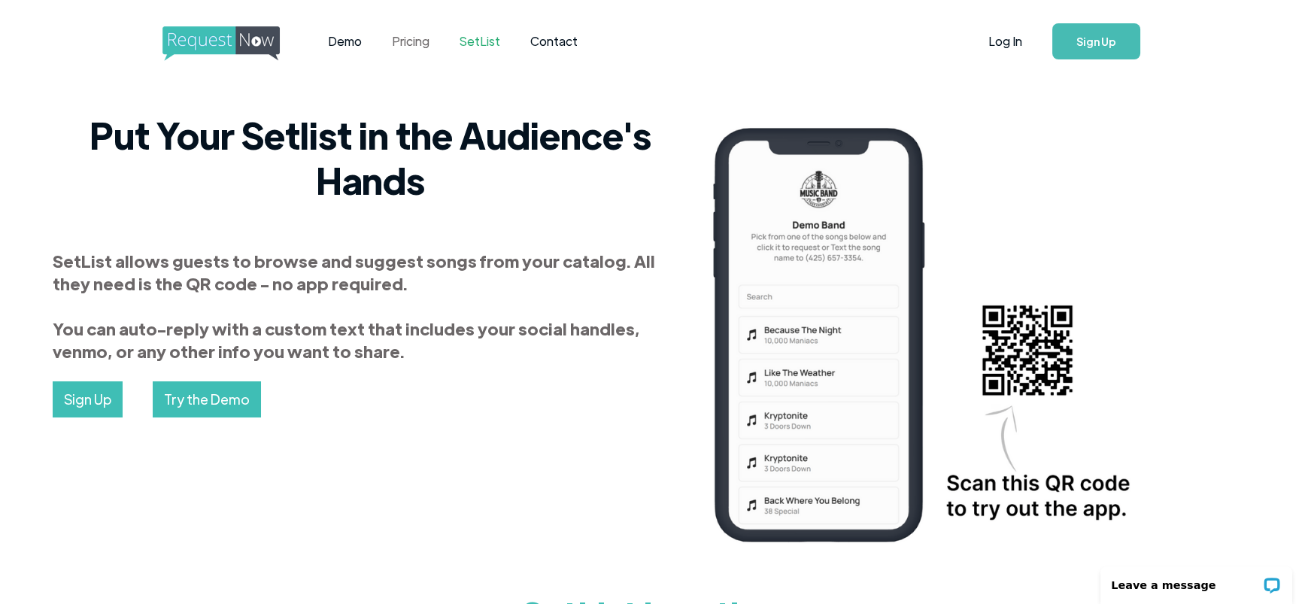
click at [405, 47] on link "Pricing" at bounding box center [411, 41] width 68 height 47
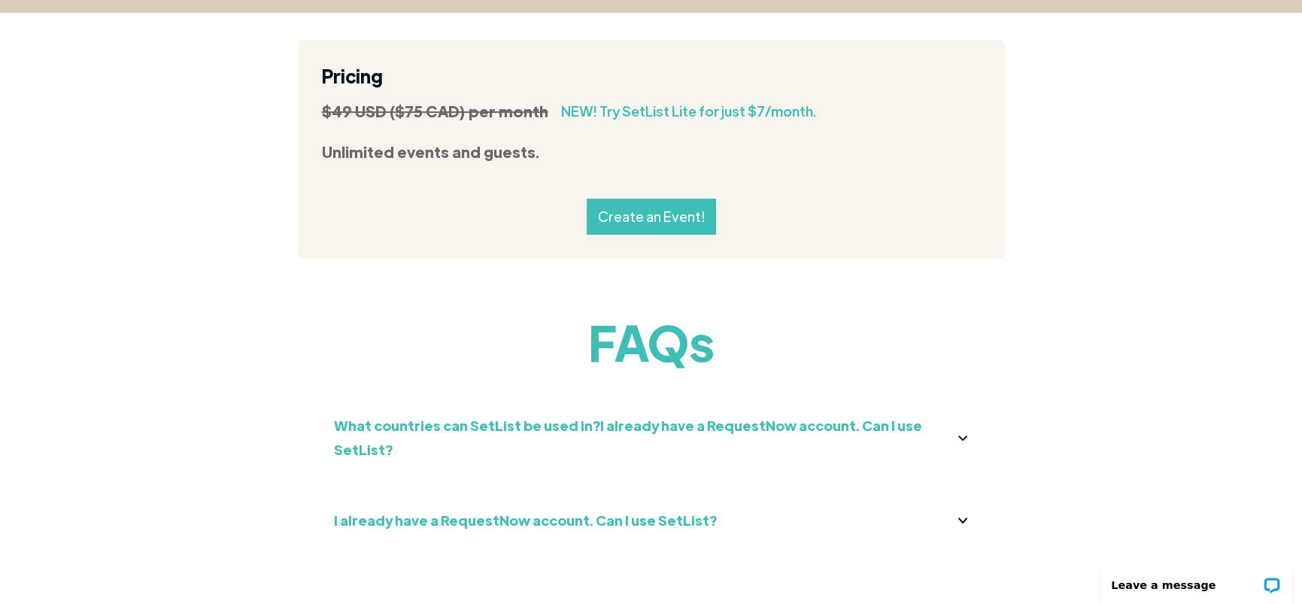
scroll to position [1582, 0]
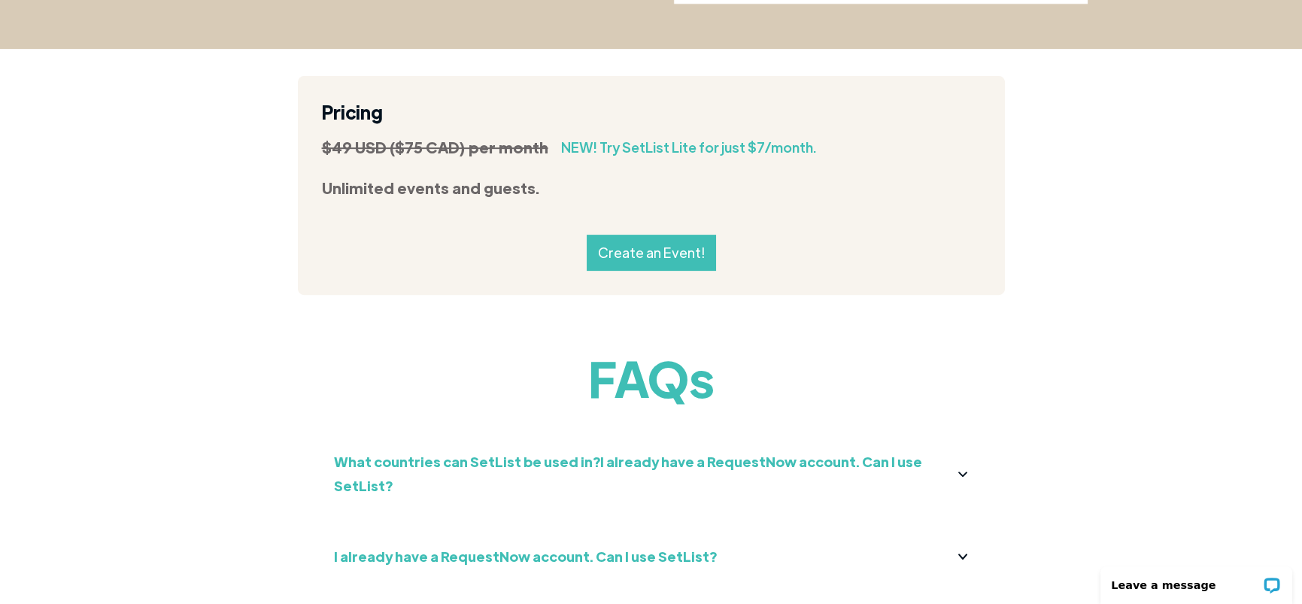
drag, startPoint x: 294, startPoint y: 391, endPoint x: 219, endPoint y: 426, distance: 83.1
click at [225, 421] on div "FAQs What countries can SetList be used in?I already have a RequestNow account.…" at bounding box center [651, 509] width 1302 height 322
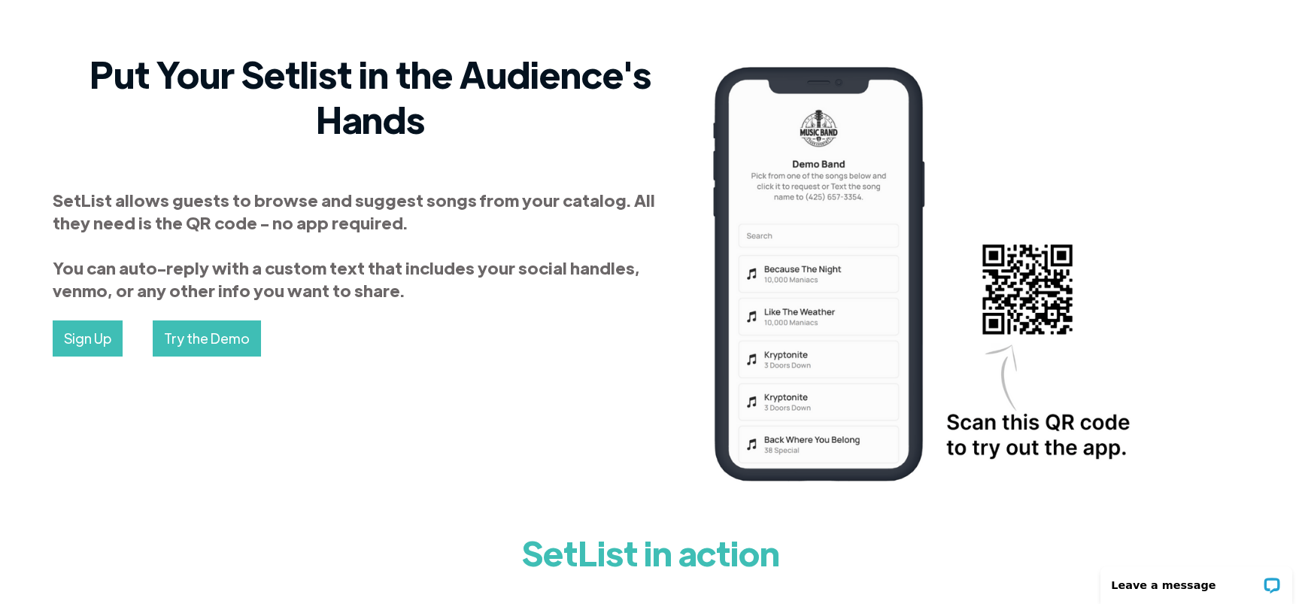
scroll to position [0, 0]
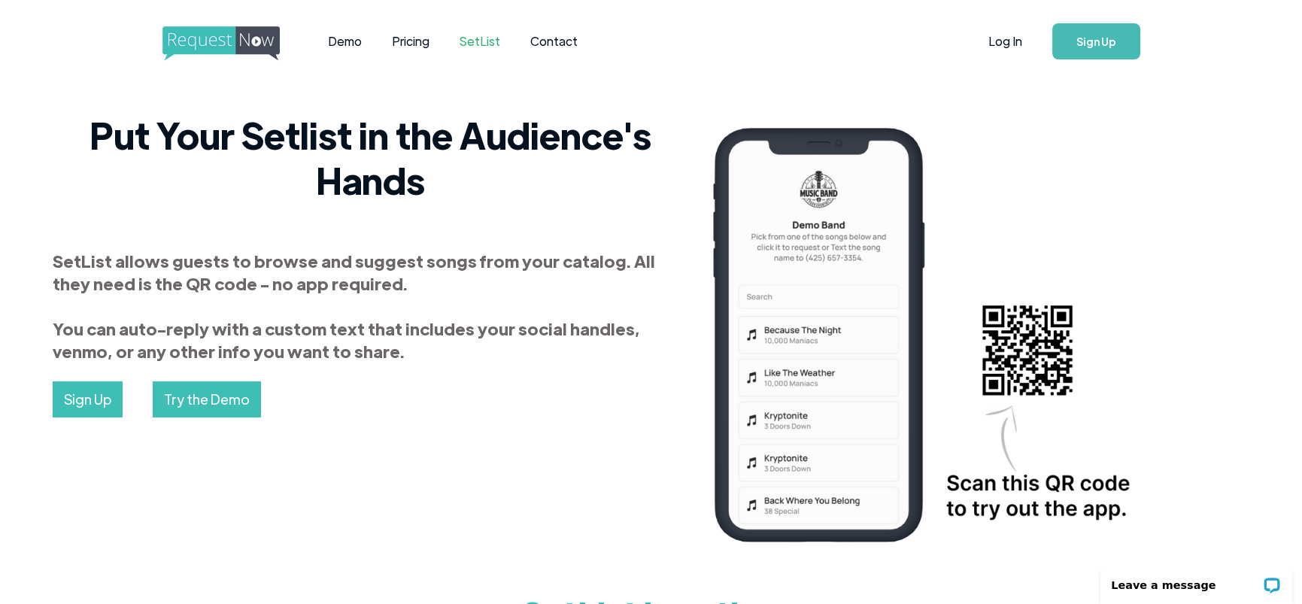
drag, startPoint x: 1177, startPoint y: 78, endPoint x: 1206, endPoint y: 9, distance: 75.2
click at [1178, 77] on div "Demo Pricing SetList Contact Log In Sign Up" at bounding box center [651, 41] width 1302 height 83
